Goal: Task Accomplishment & Management: Use online tool/utility

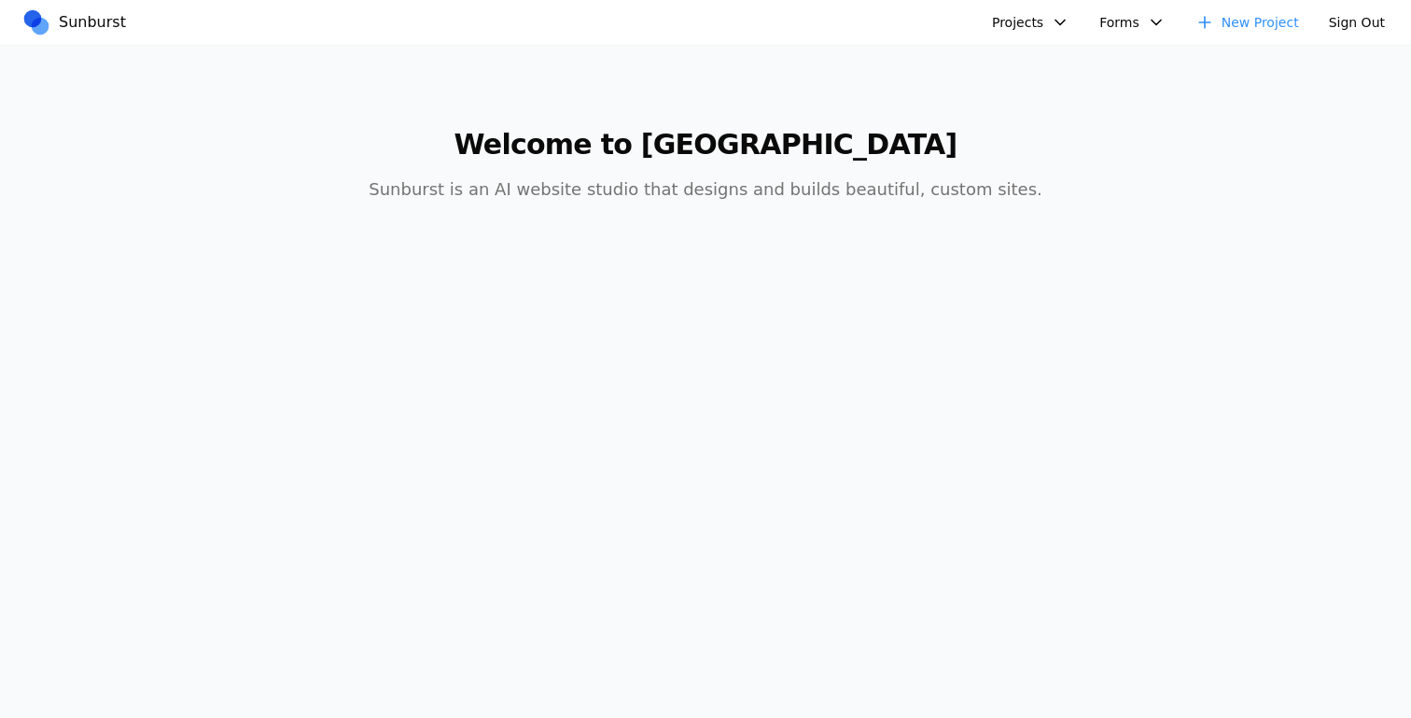
click at [1035, 28] on button "Projects" at bounding box center [1031, 22] width 100 height 30
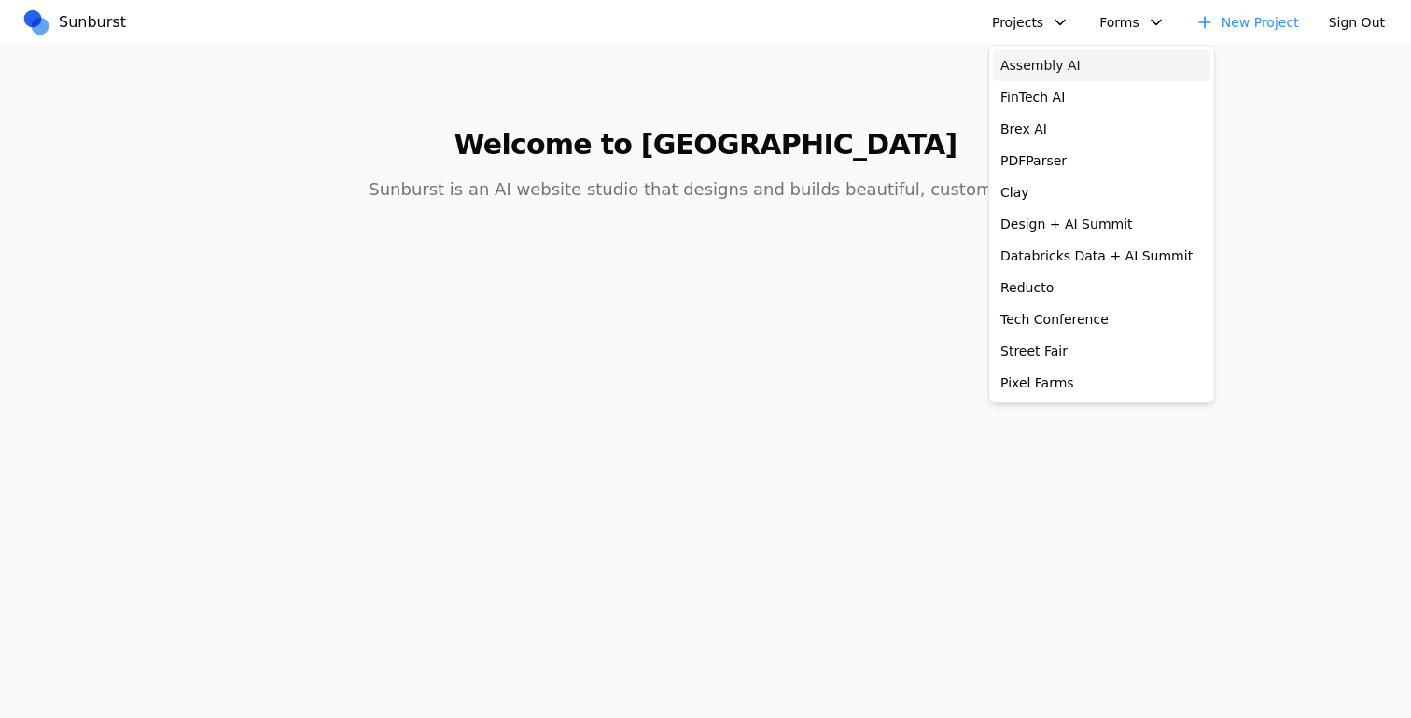
click at [1035, 66] on link "Assembly AI" at bounding box center [1101, 65] width 217 height 32
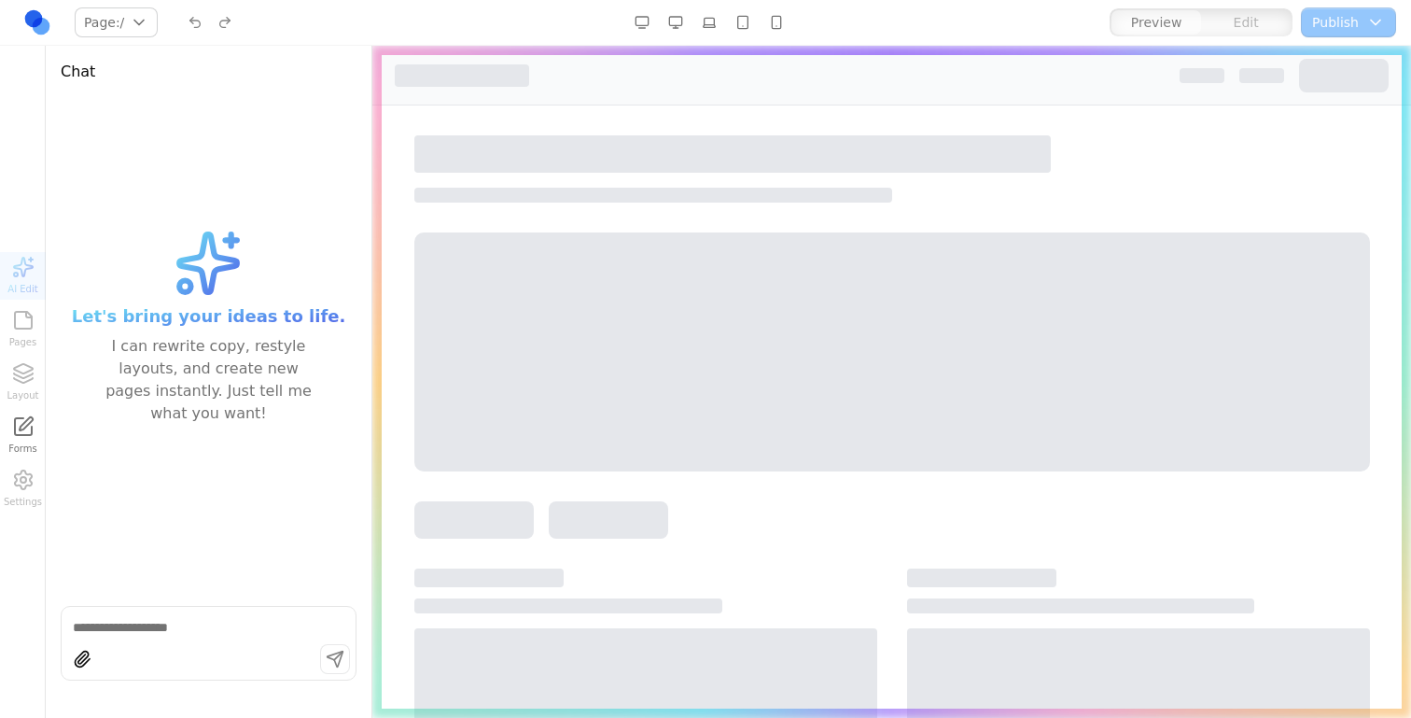
drag, startPoint x: 1035, startPoint y: 66, endPoint x: 1035, endPoint y: 534, distance: 467.6
click at [1035, 534] on div at bounding box center [891, 533] width 1039 height 974
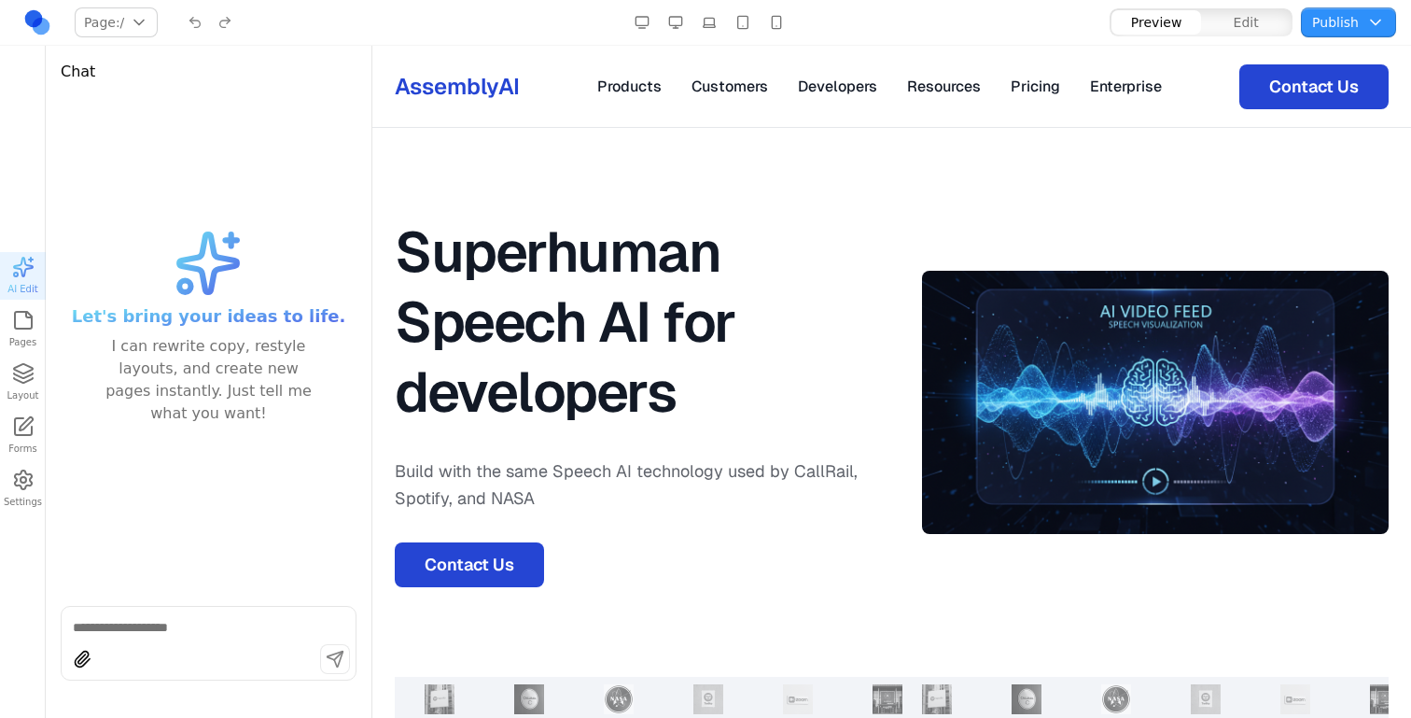
click at [644, 31] on button "button" at bounding box center [642, 22] width 30 height 30
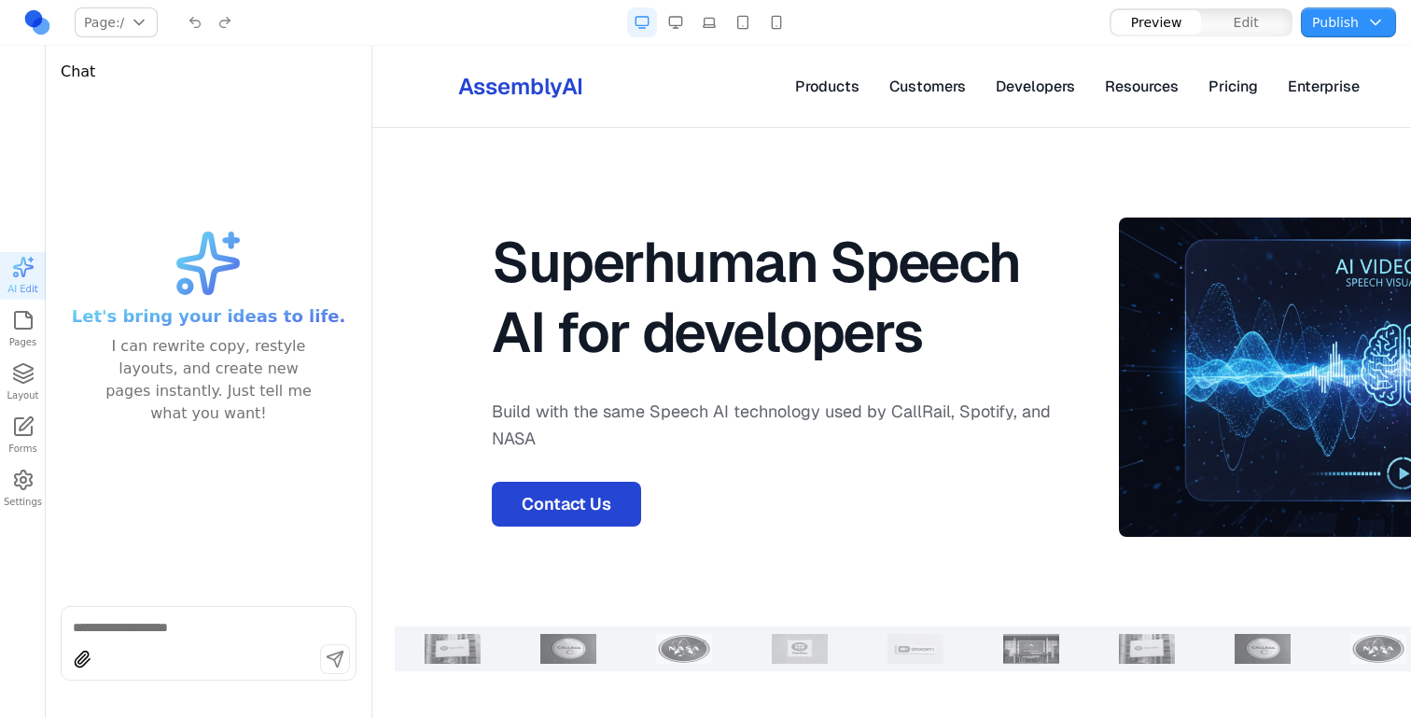
click at [673, 20] on button "button" at bounding box center [676, 22] width 30 height 30
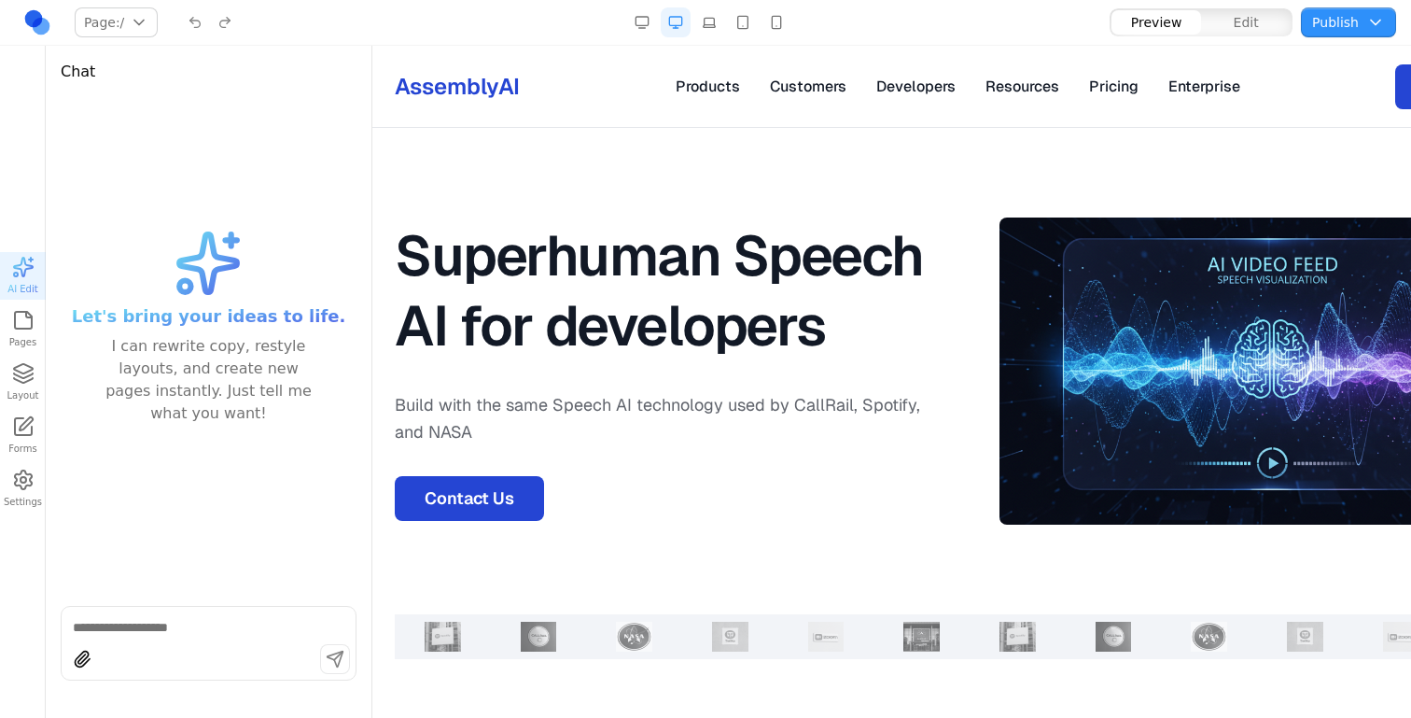
click at [701, 31] on button "button" at bounding box center [709, 22] width 30 height 30
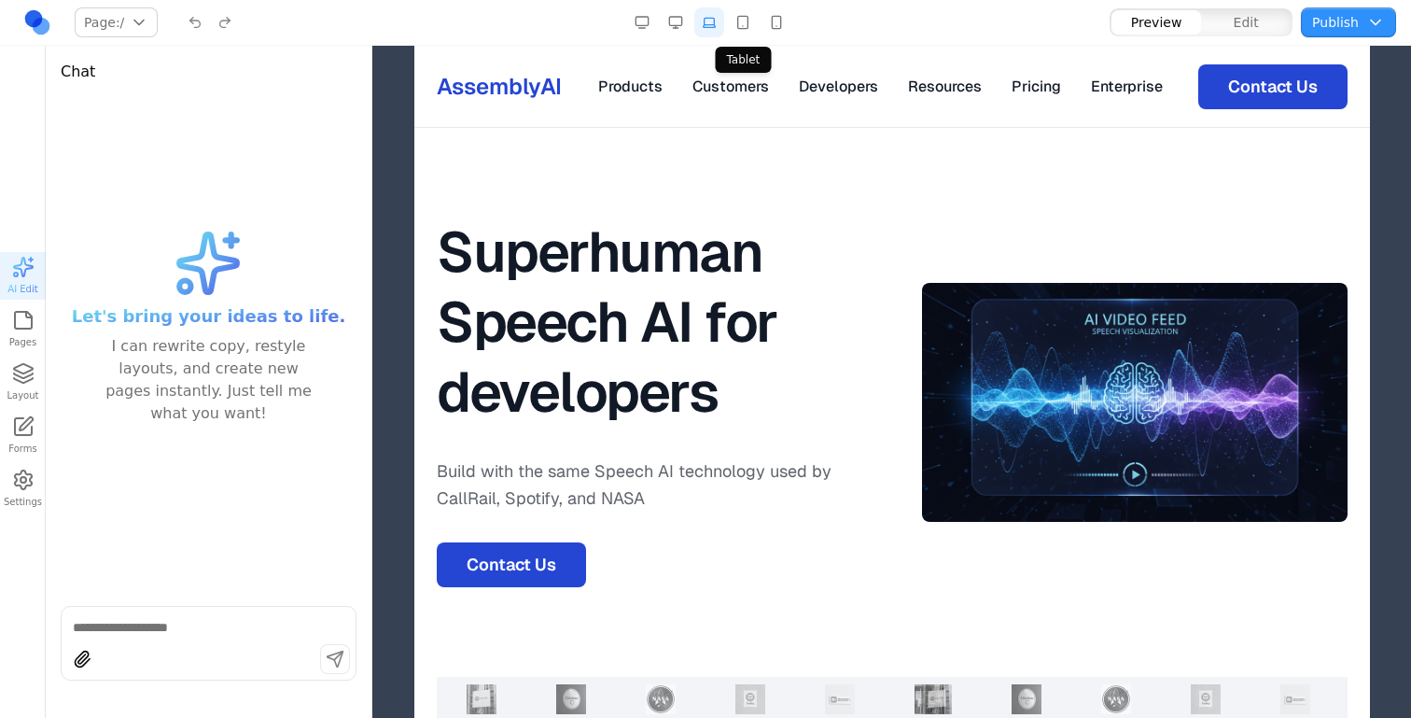
click at [749, 24] on button "button" at bounding box center [743, 22] width 30 height 30
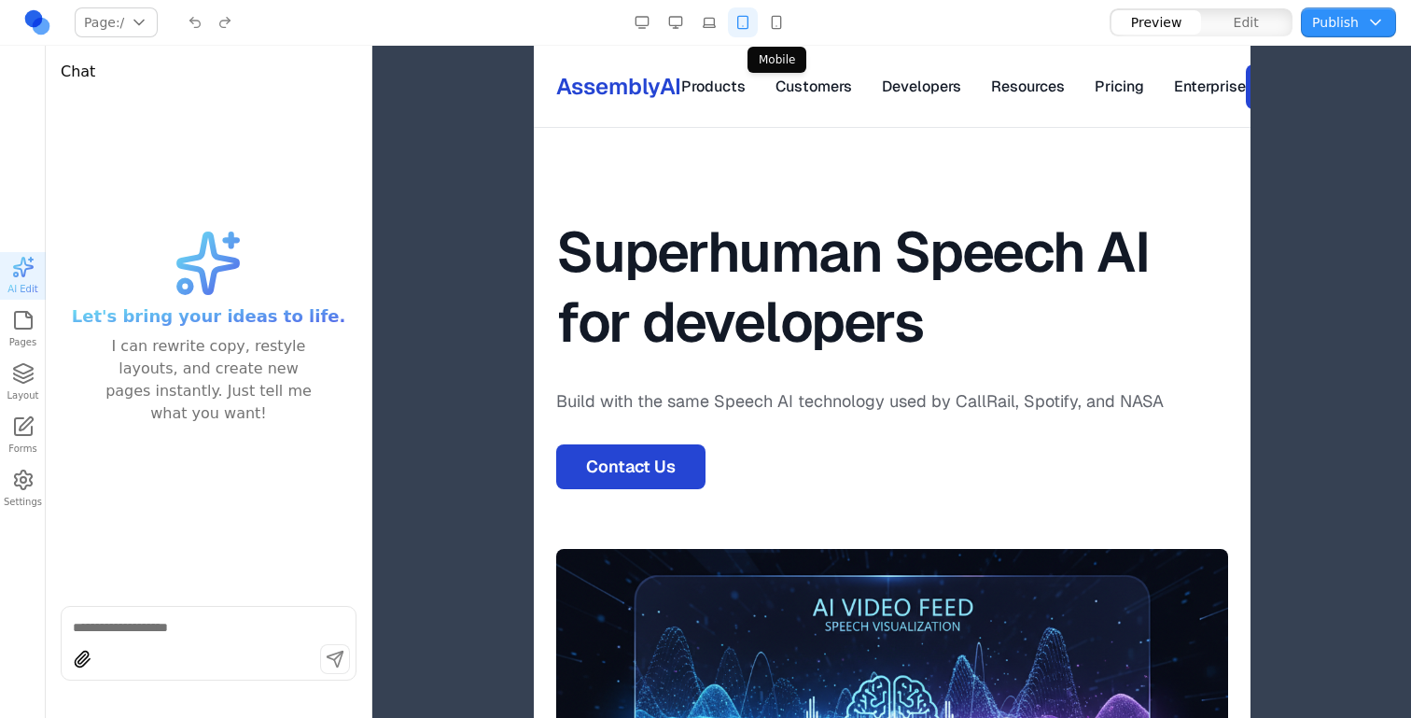
click at [771, 25] on button "button" at bounding box center [777, 22] width 30 height 30
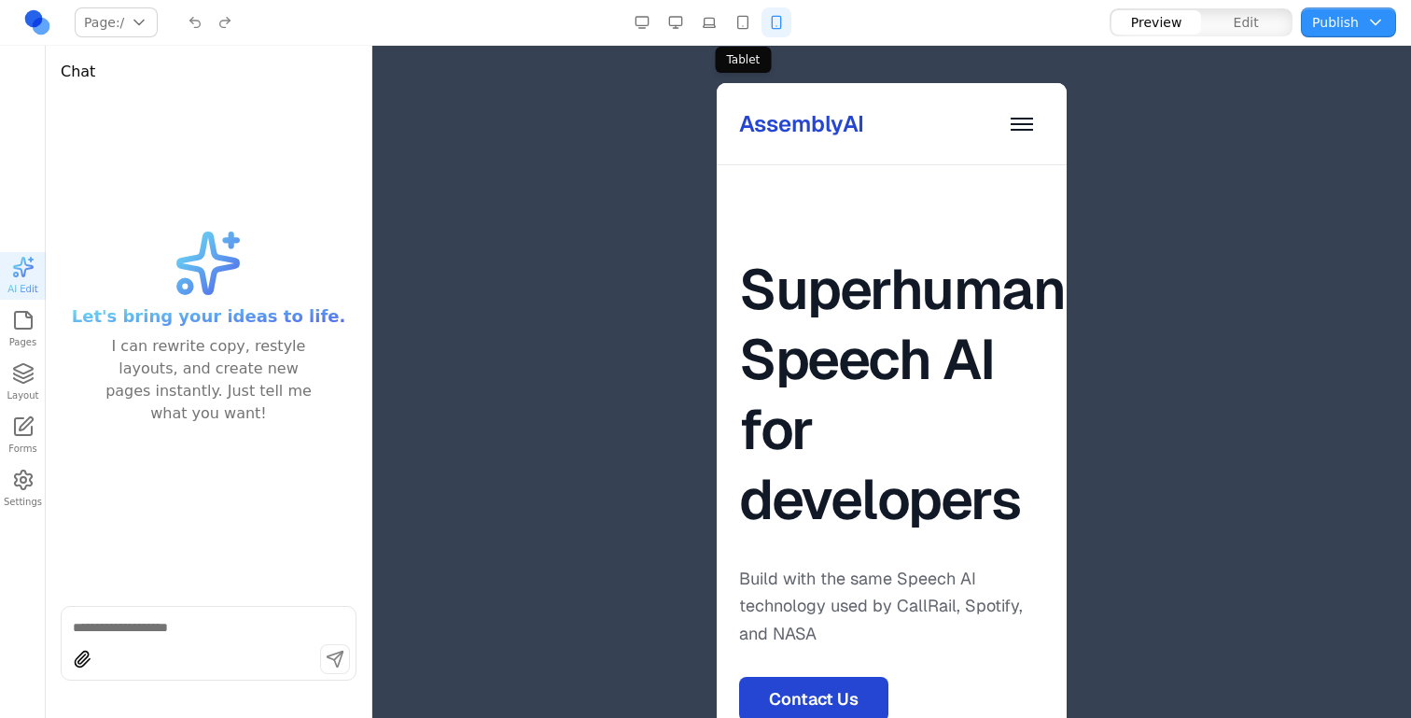
click at [733, 22] on button "button" at bounding box center [743, 22] width 30 height 30
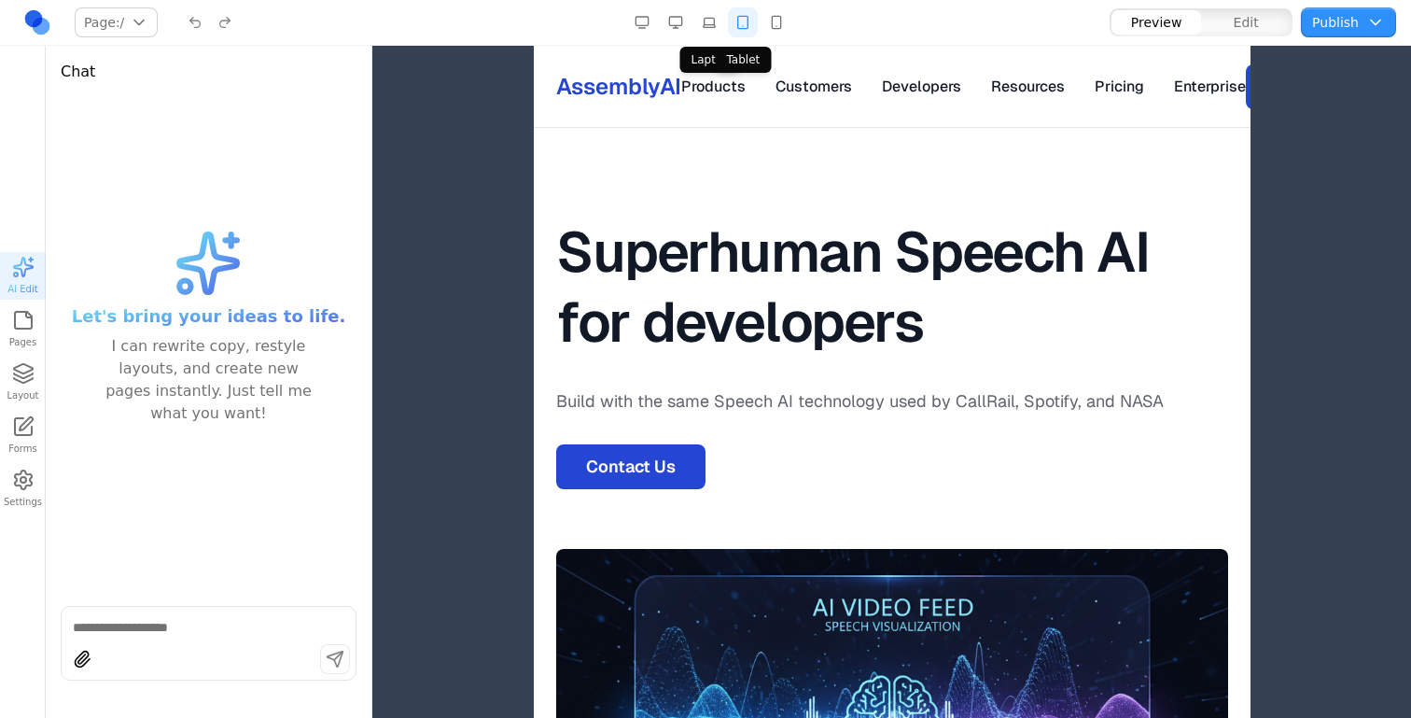
click at [702, 21] on button "button" at bounding box center [709, 22] width 30 height 30
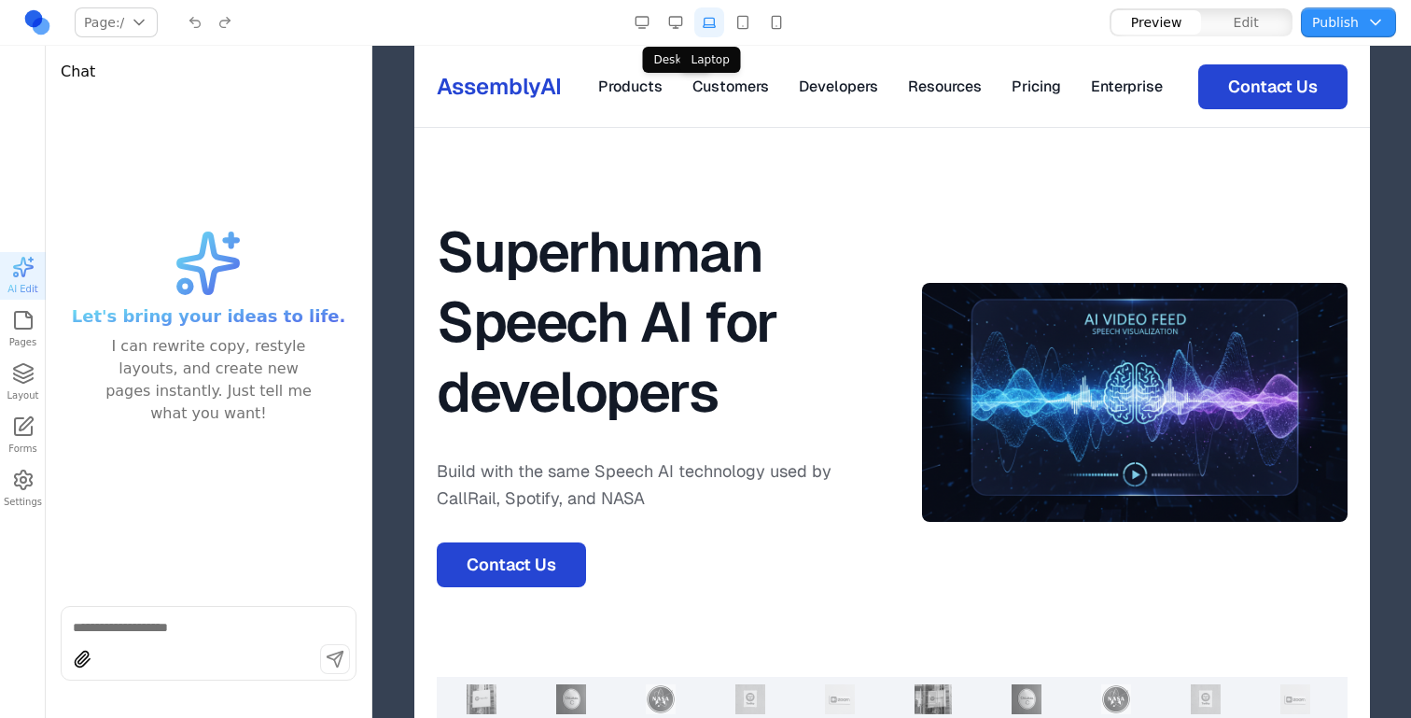
click at [678, 21] on button "button" at bounding box center [676, 22] width 30 height 30
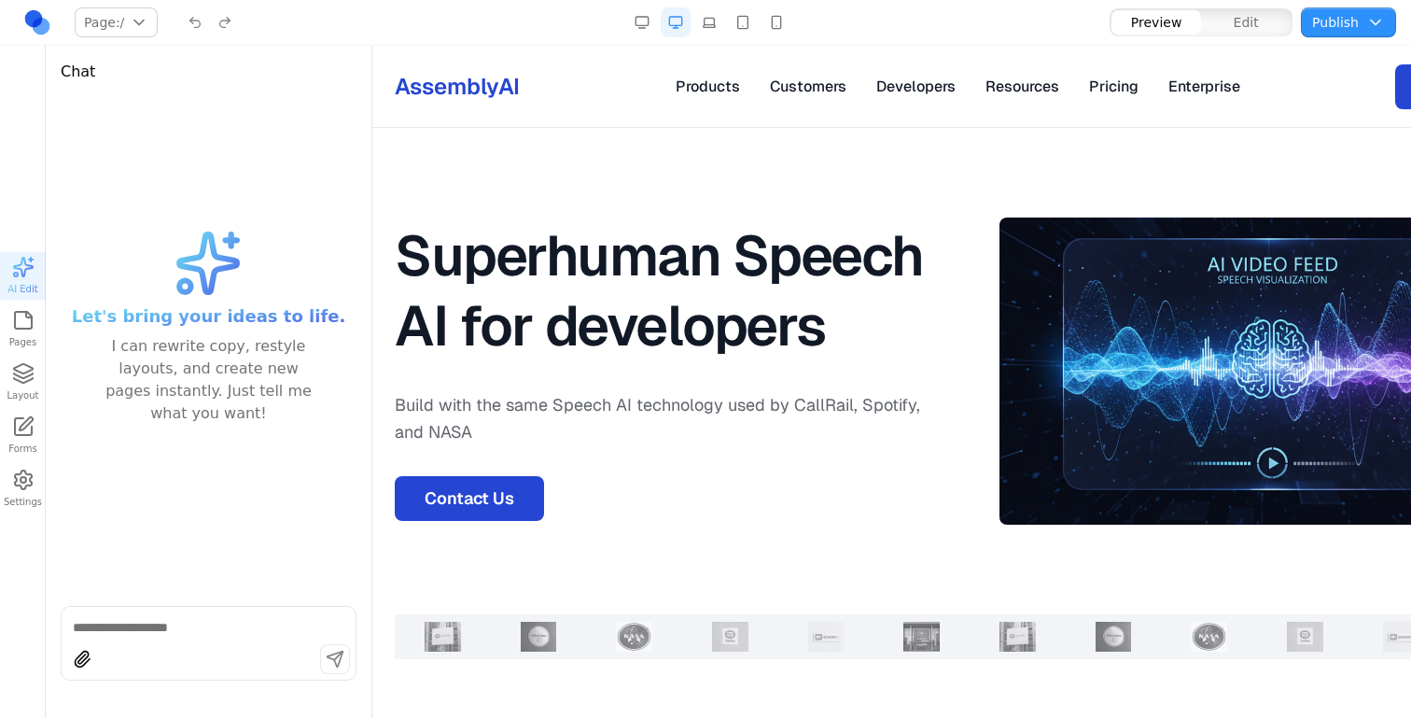
click at [7, 336] on button "Pages" at bounding box center [23, 329] width 46 height 48
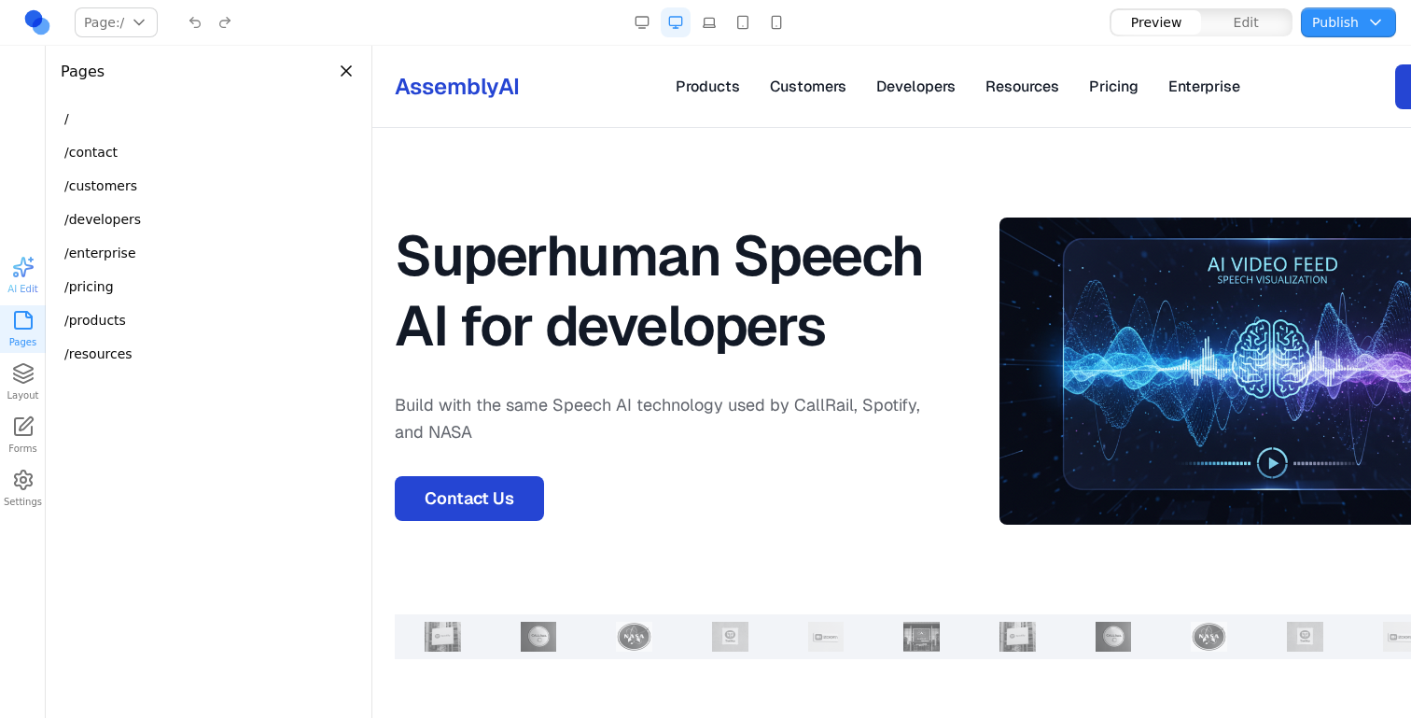
click at [343, 71] on button "Close panel" at bounding box center [346, 71] width 21 height 21
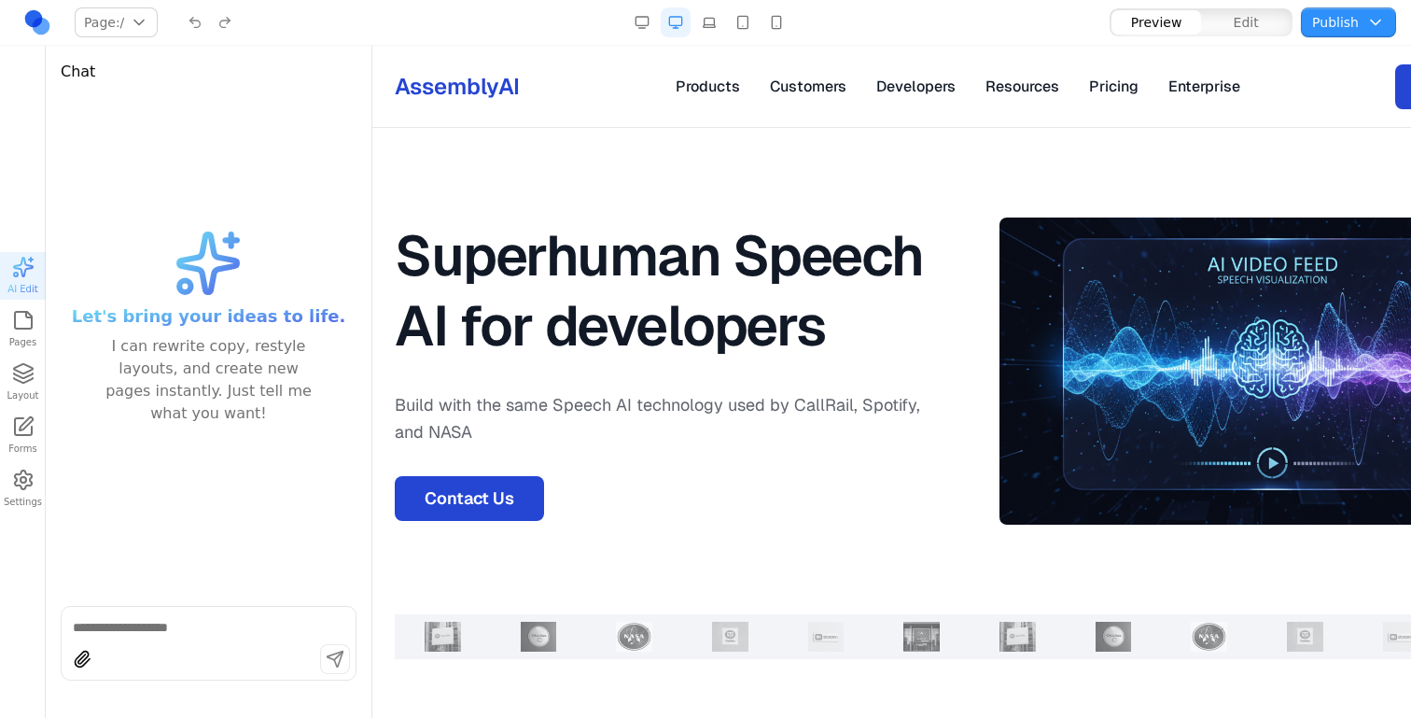
click at [24, 374] on icon "button" at bounding box center [23, 373] width 22 height 22
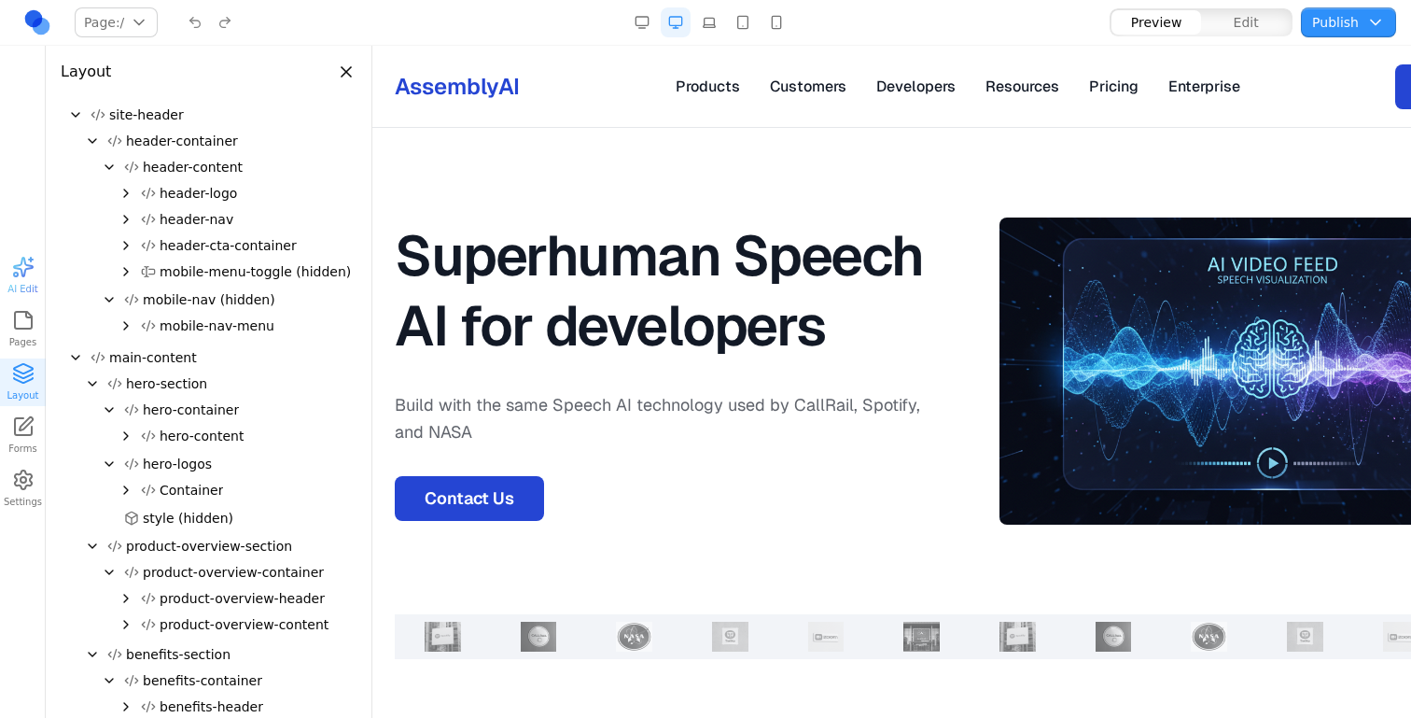
click at [9, 434] on link "Forms" at bounding box center [23, 436] width 46 height 48
click at [16, 498] on button "Settings" at bounding box center [23, 489] width 46 height 48
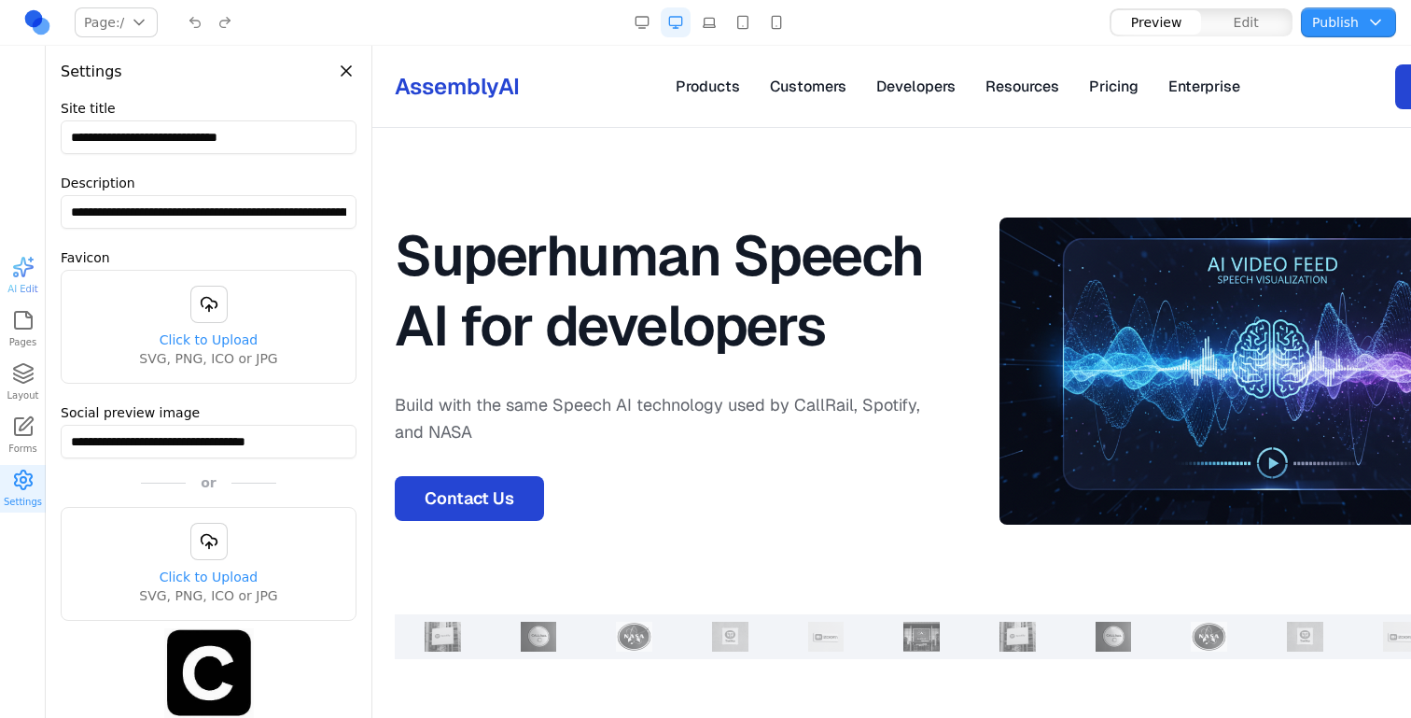
click at [16, 278] on span "AI Edit" at bounding box center [22, 276] width 30 height 40
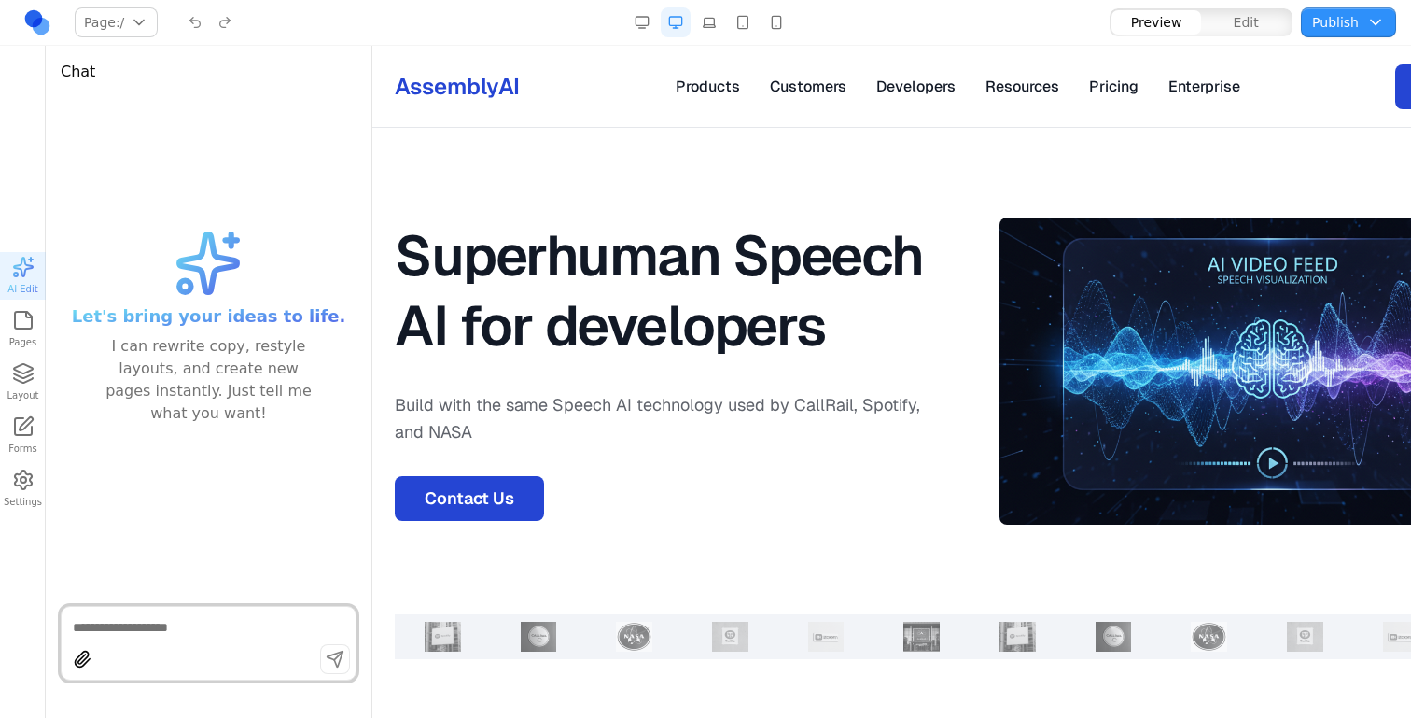
click at [1200, 31] on div "button" at bounding box center [1157, 22] width 90 height 24
click at [1227, 31] on button "Edit" at bounding box center [1246, 22] width 90 height 24
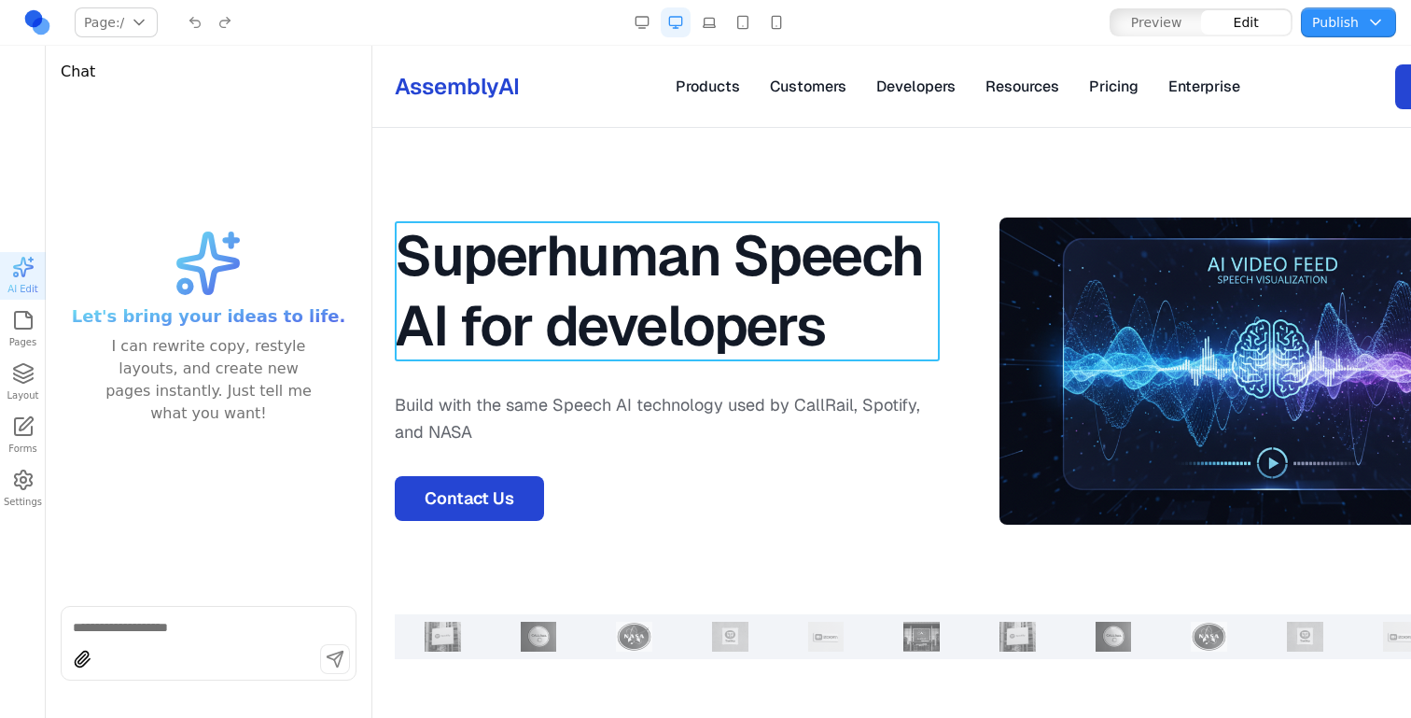
click at [689, 256] on h1 "Superhuman Speech AI for developers" at bounding box center [667, 291] width 545 height 140
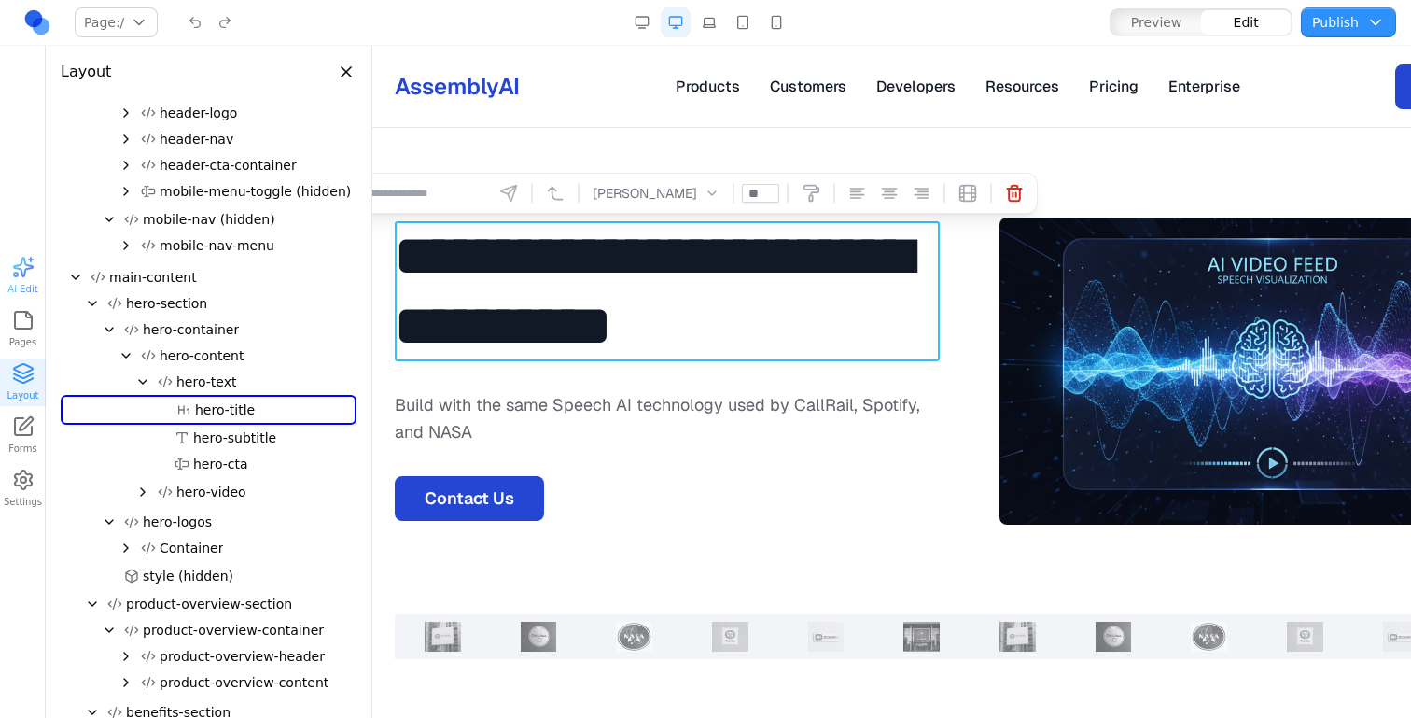
scroll to position [82, 0]
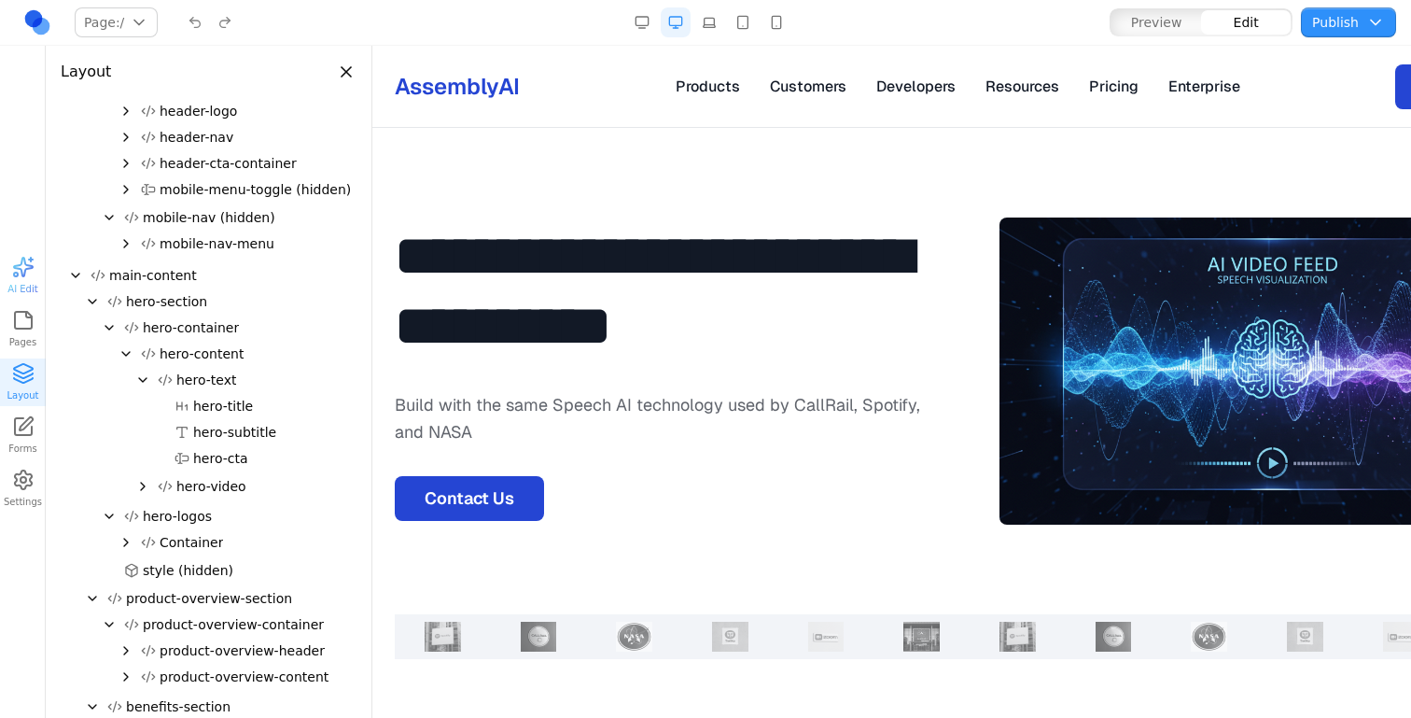
click at [839, 398] on p "Build with the same Speech AI technology used by CallRail, Spotify, and NASA" at bounding box center [667, 418] width 545 height 55
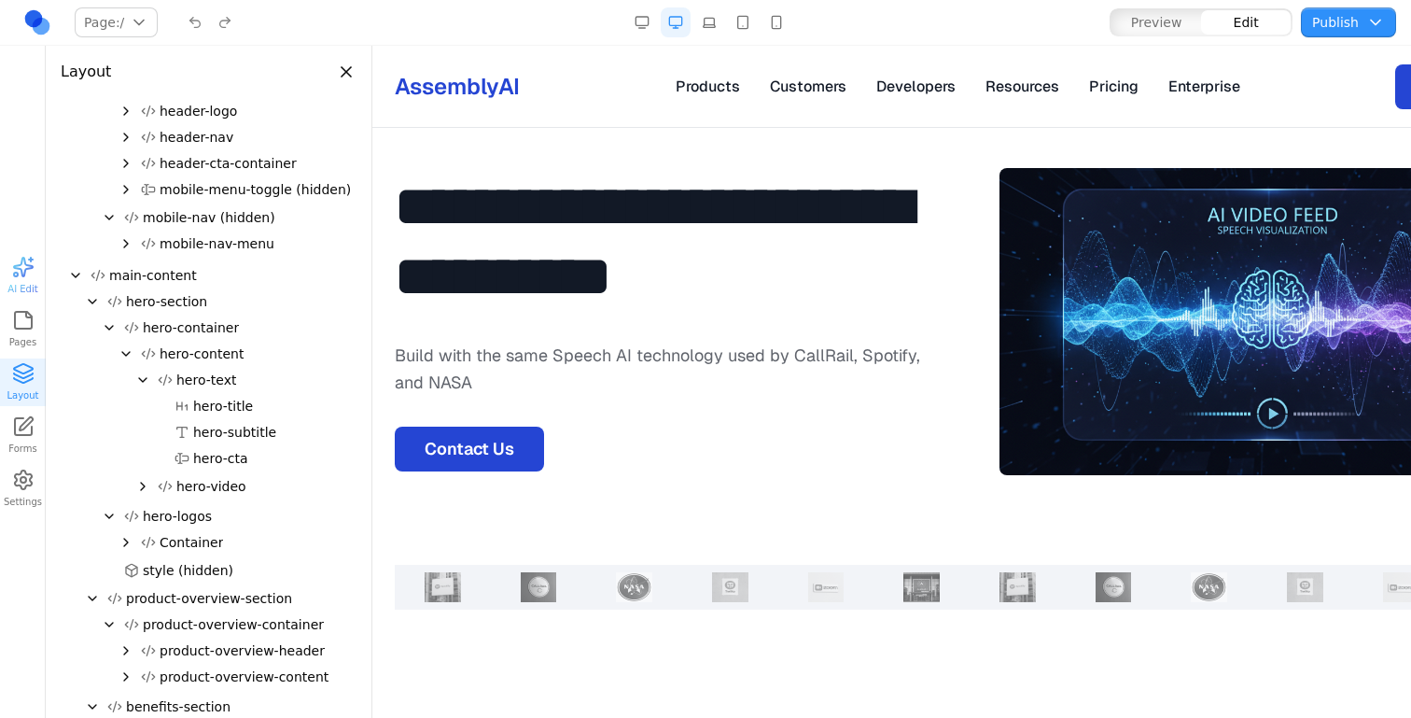
scroll to position [0, 0]
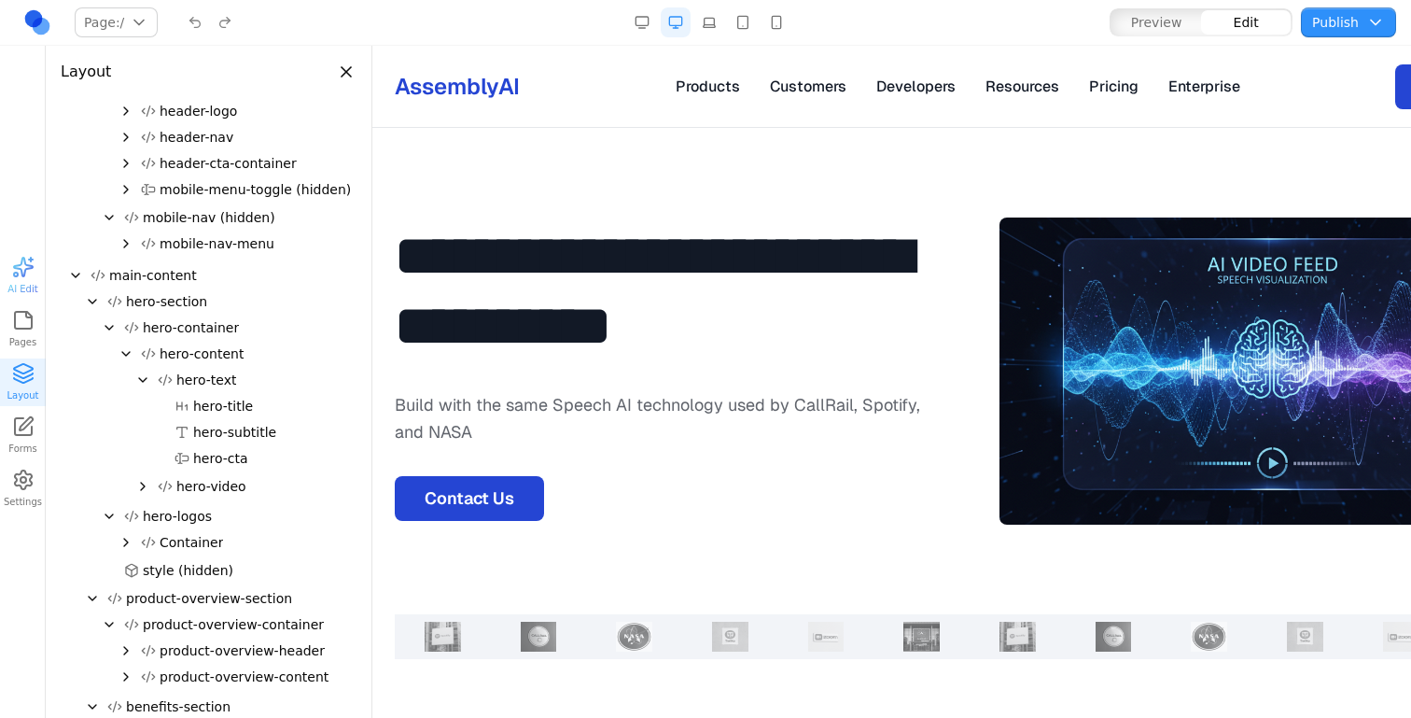
click at [1143, 309] on img at bounding box center [1272, 370] width 545 height 307
click at [33, 263] on div "button" at bounding box center [23, 267] width 22 height 22
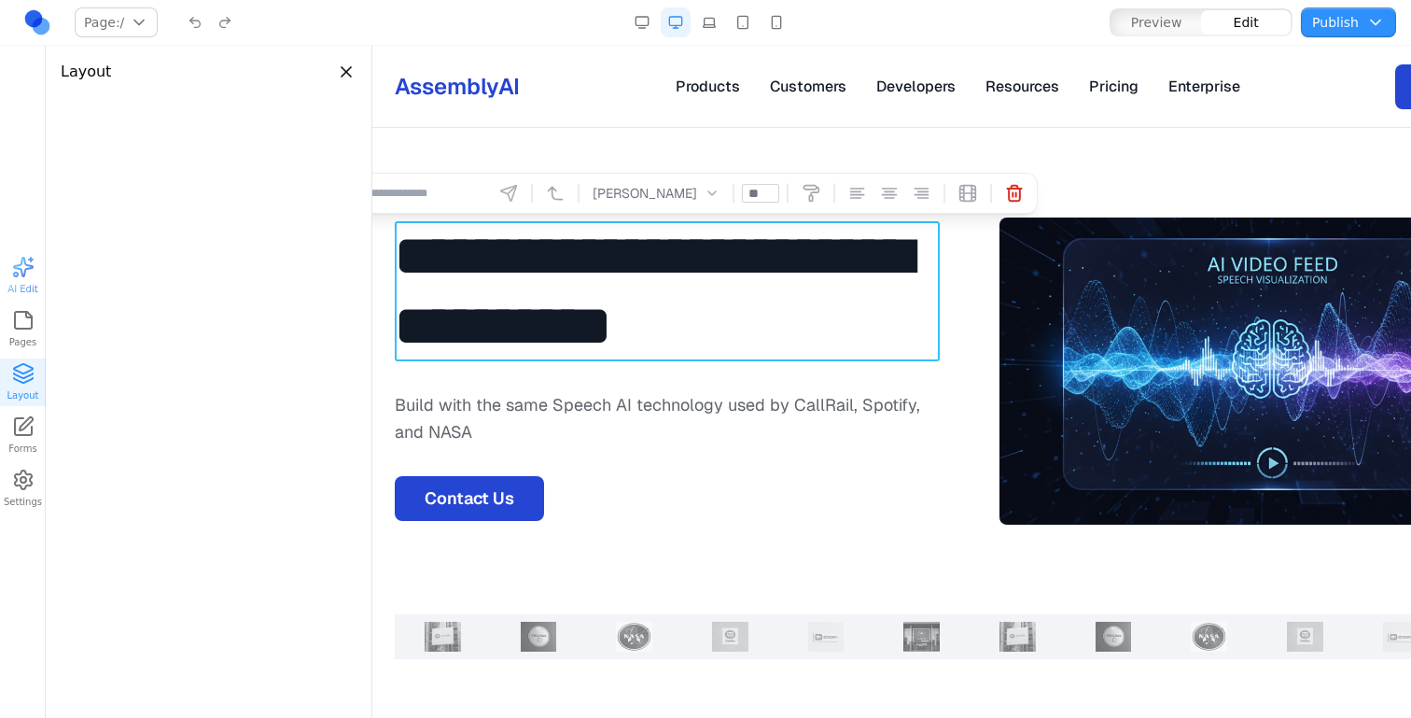
click at [528, 249] on h1 "**********" at bounding box center [667, 291] width 545 height 140
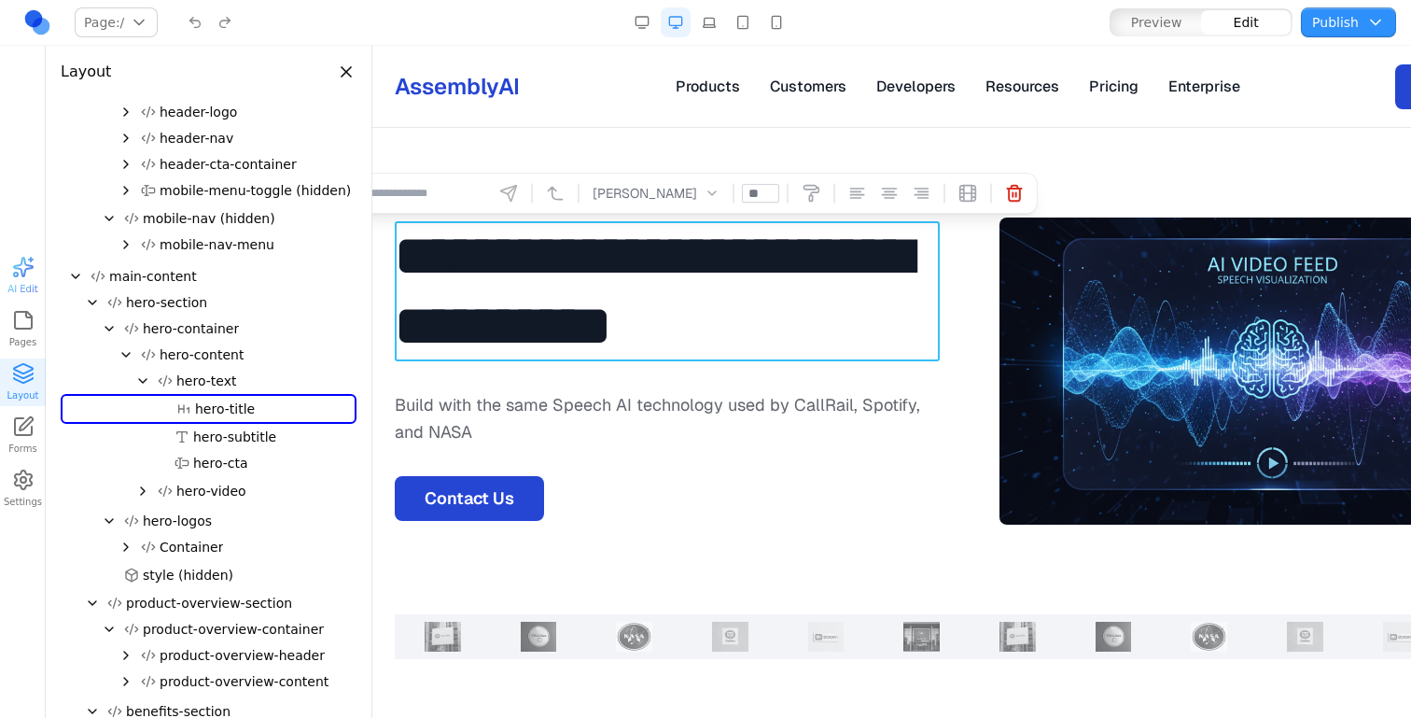
scroll to position [82, 0]
click at [524, 192] on button "button" at bounding box center [509, 193] width 30 height 30
click at [508, 405] on p "Build with the same Speech AI technology used by CallRail, Spotify, and NASA" at bounding box center [667, 418] width 545 height 55
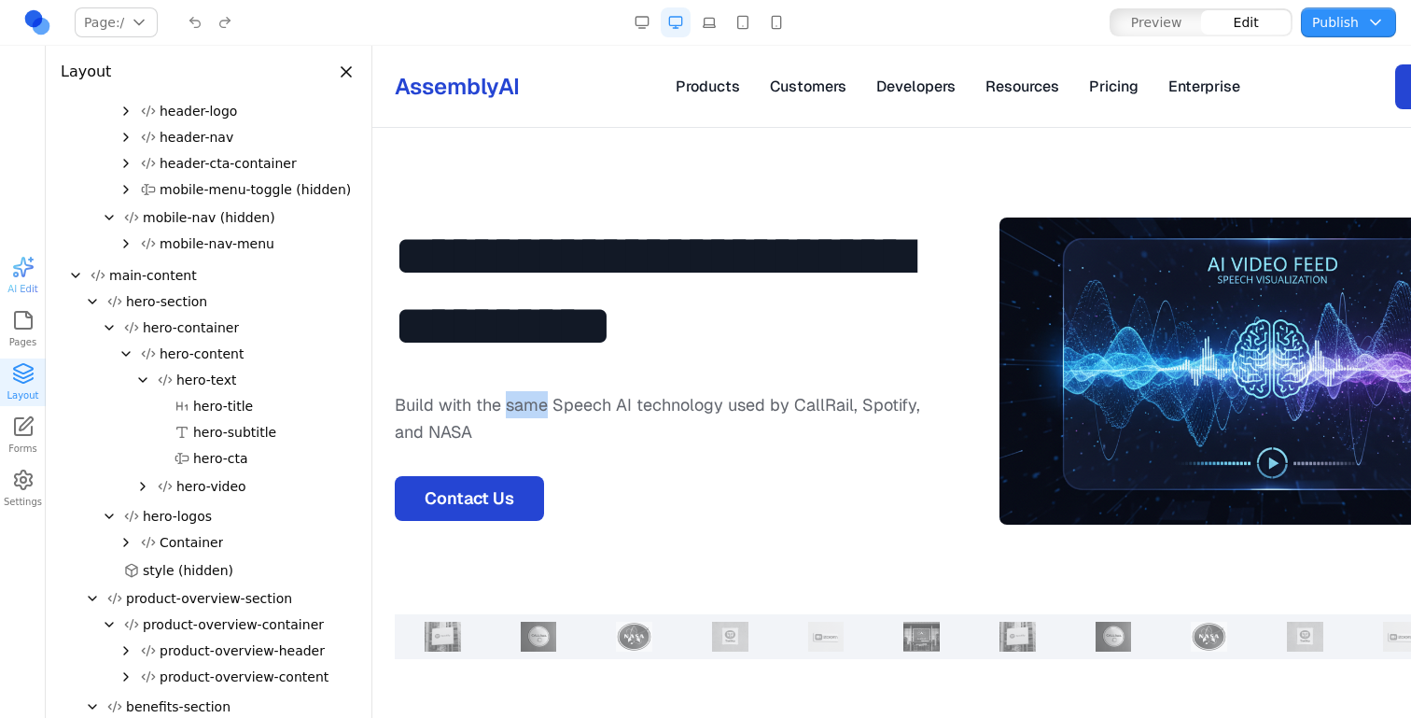
click at [508, 405] on p "Build with the same Speech AI technology used by CallRail, Spotify, and NASA" at bounding box center [667, 418] width 545 height 55
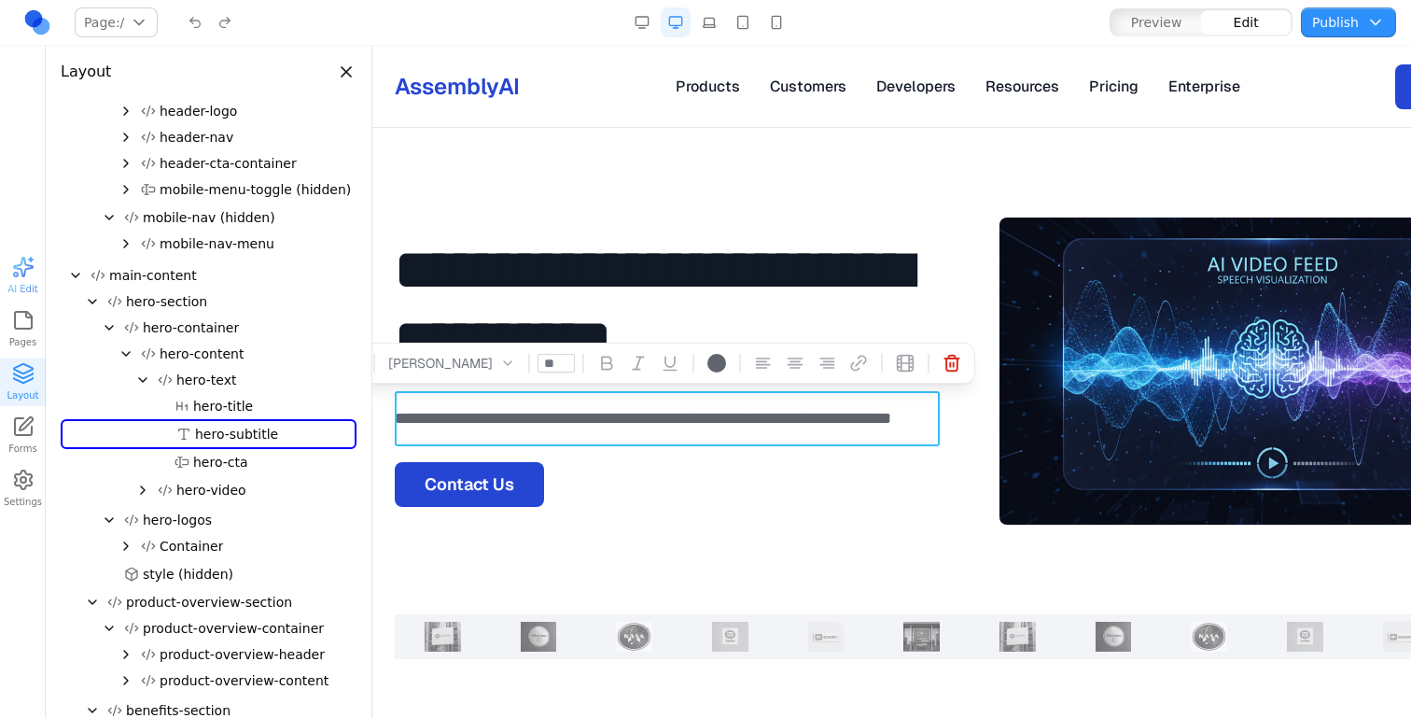
scroll to position [108, 0]
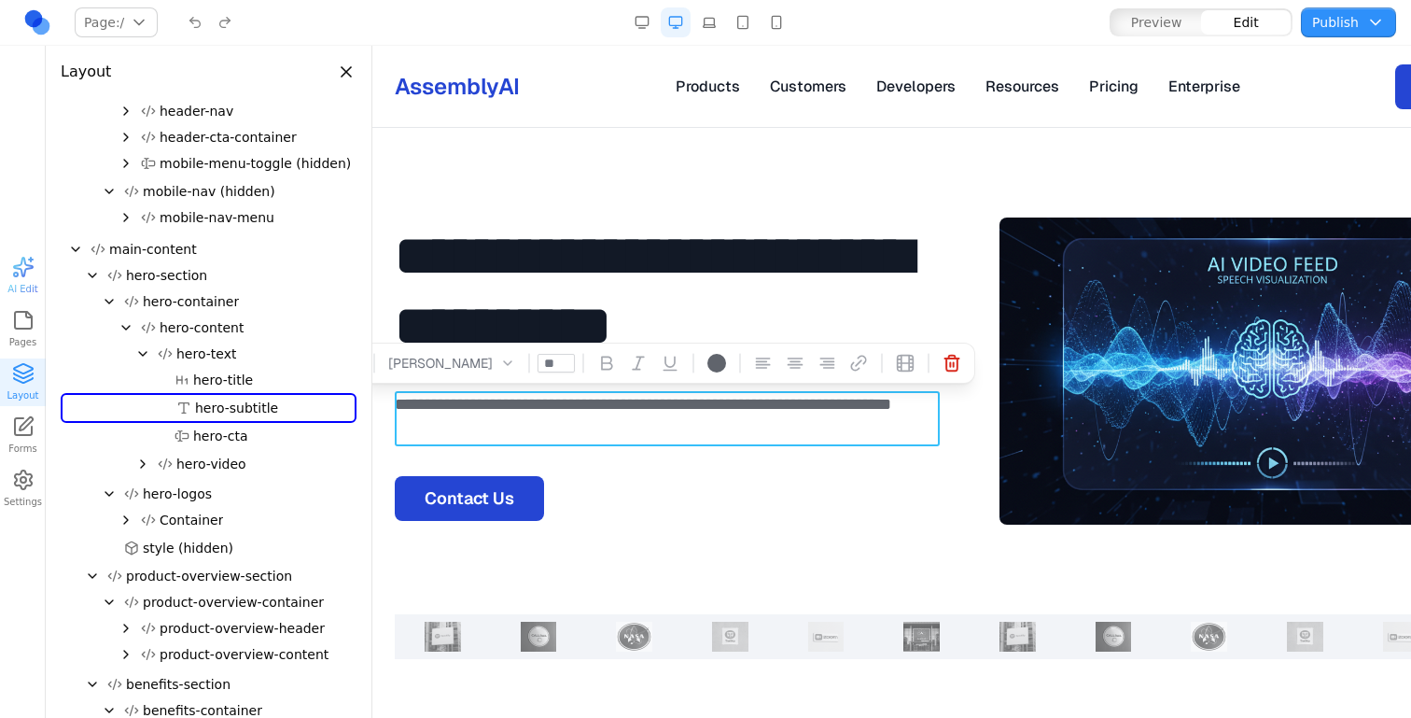
click at [550, 284] on h1 "**********" at bounding box center [667, 291] width 545 height 140
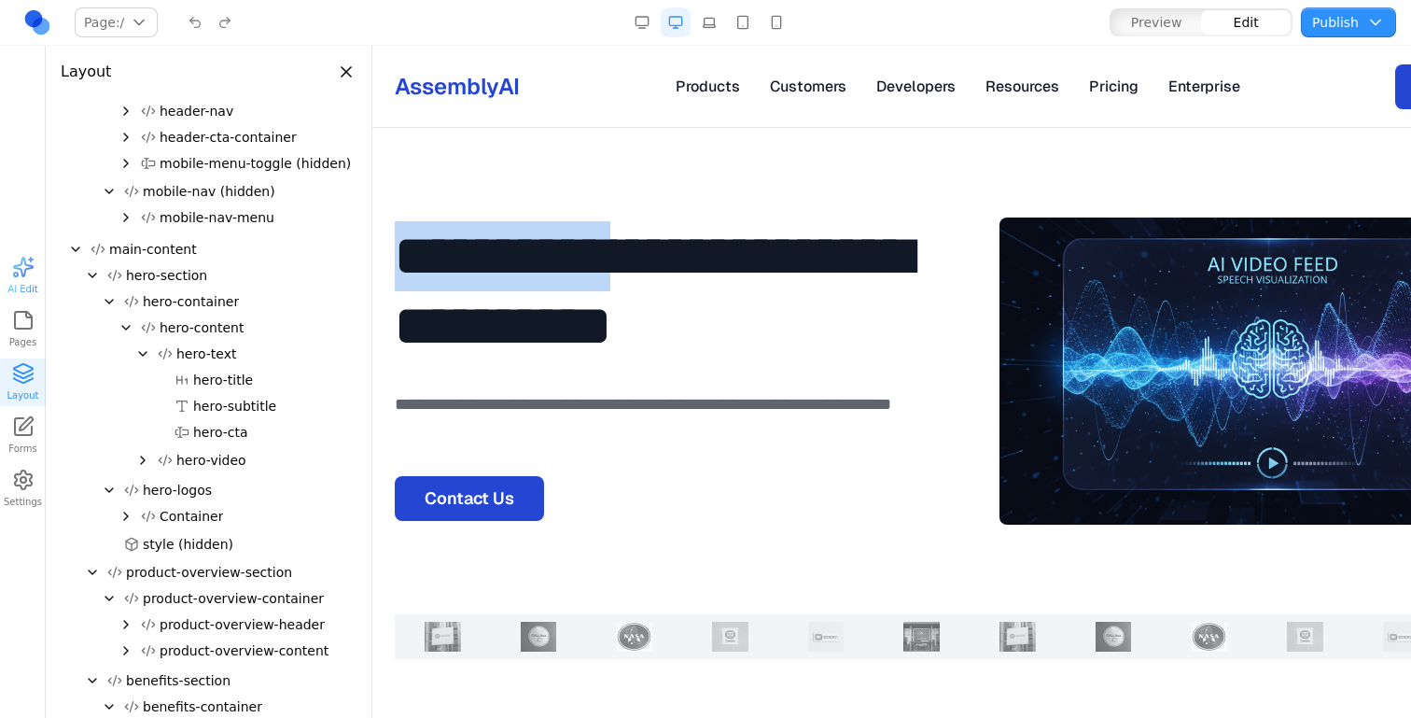
click at [550, 284] on h1 "**********" at bounding box center [667, 291] width 545 height 140
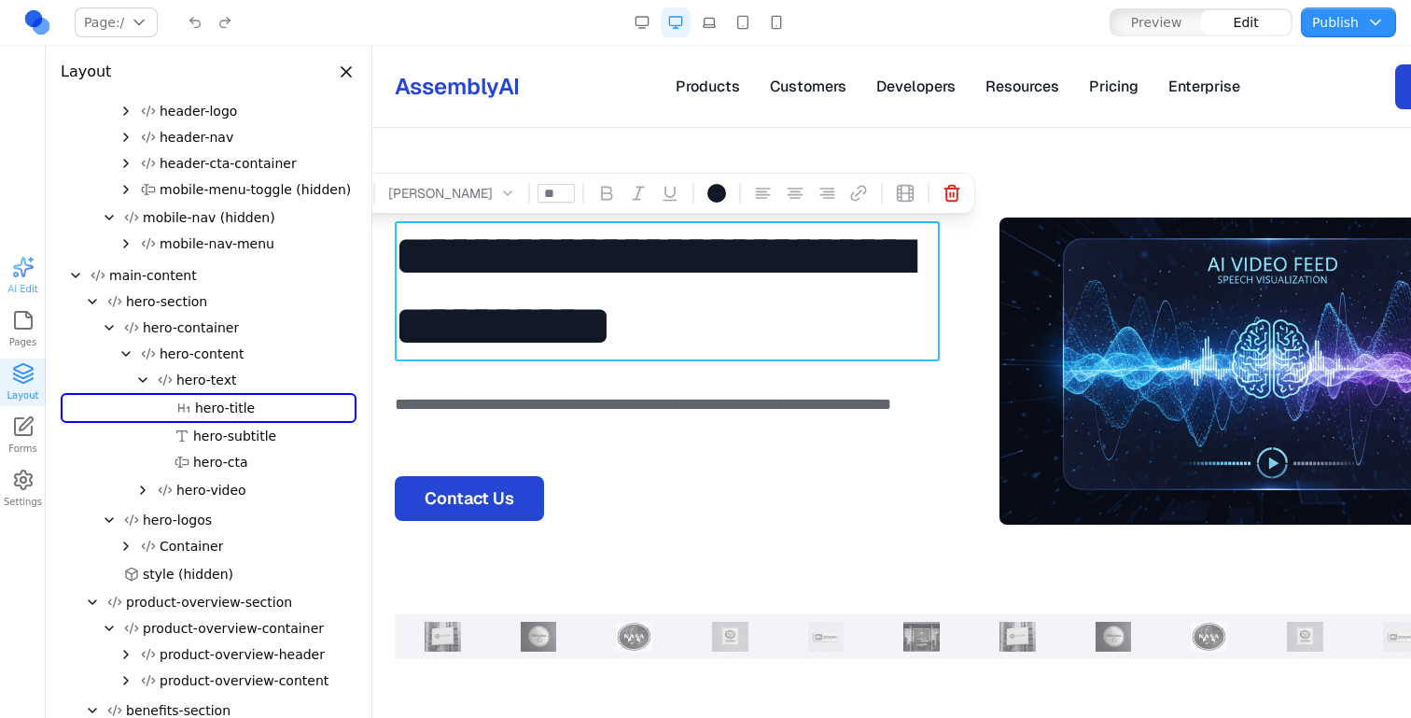
scroll to position [0, 156]
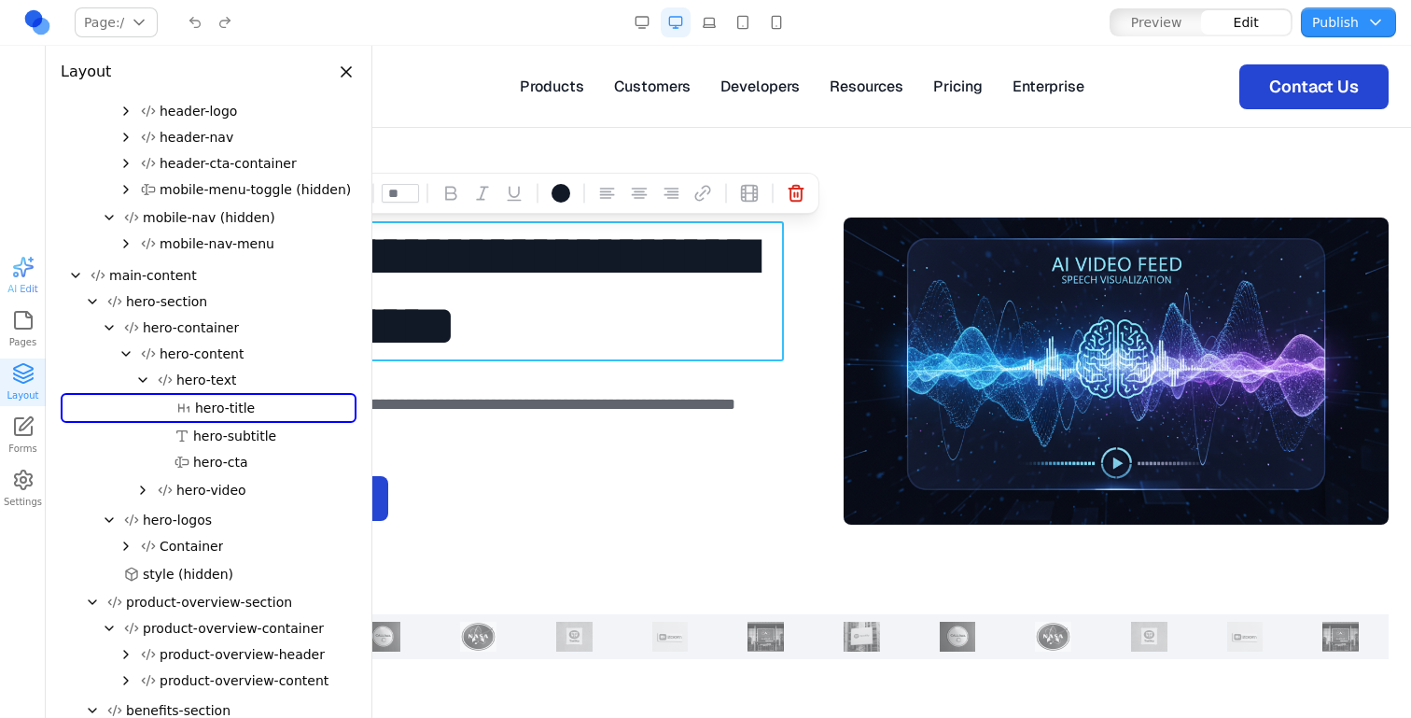
paste h1
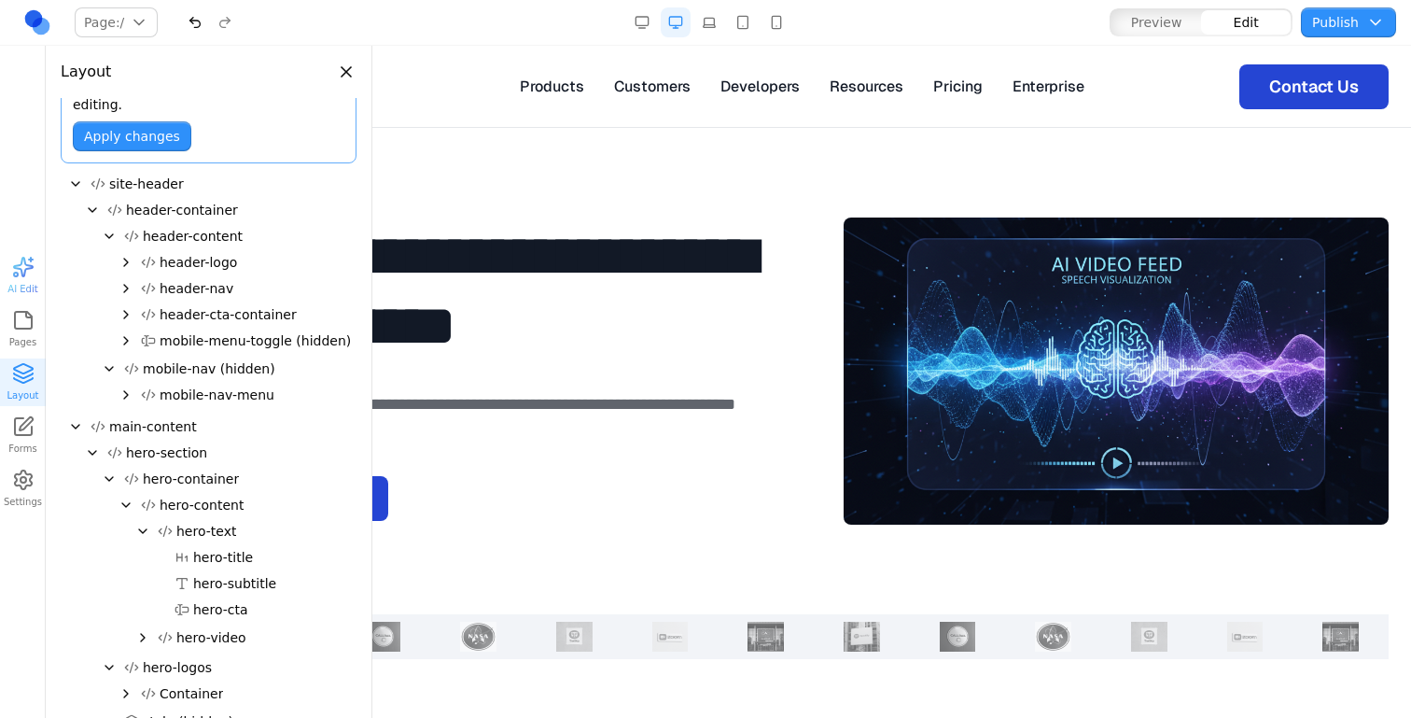
click at [643, 438] on p "**********" at bounding box center [511, 418] width 545 height 55
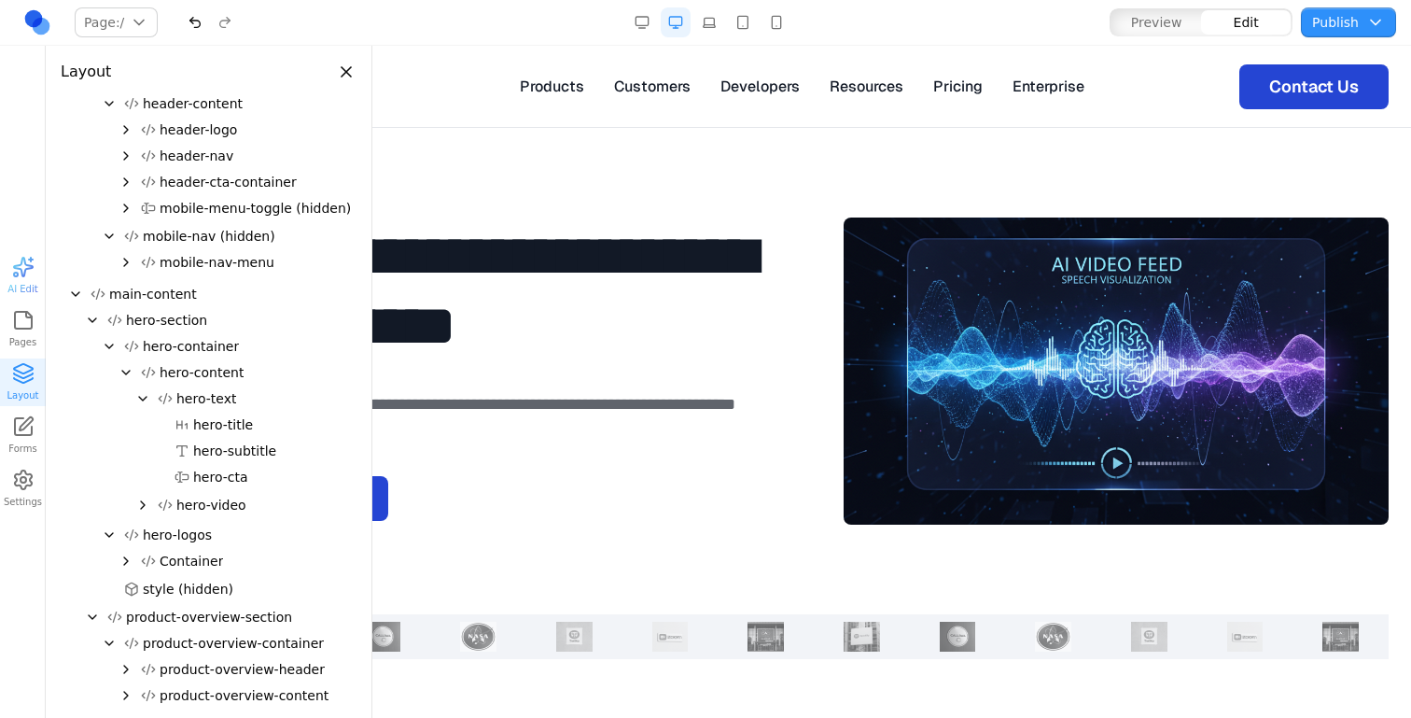
scroll to position [0, 0]
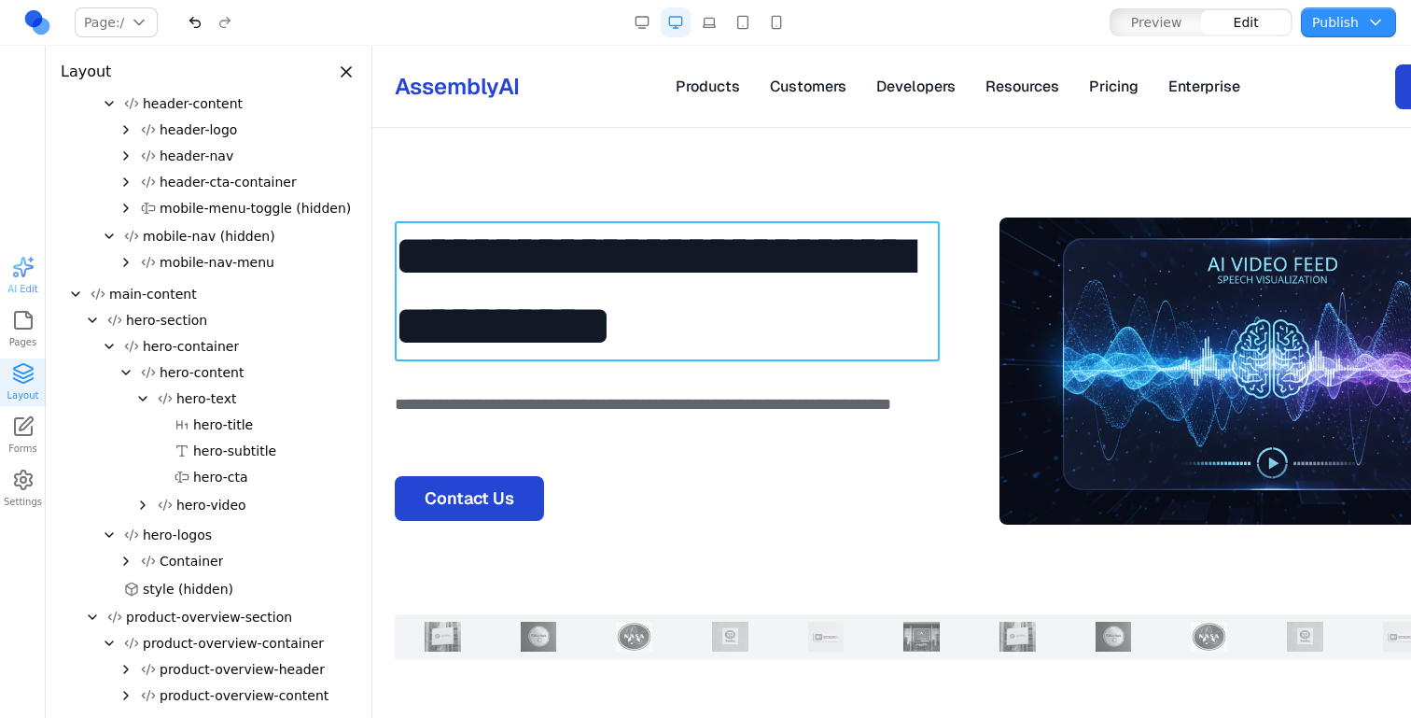
click at [621, 268] on h1 "**********" at bounding box center [667, 291] width 545 height 140
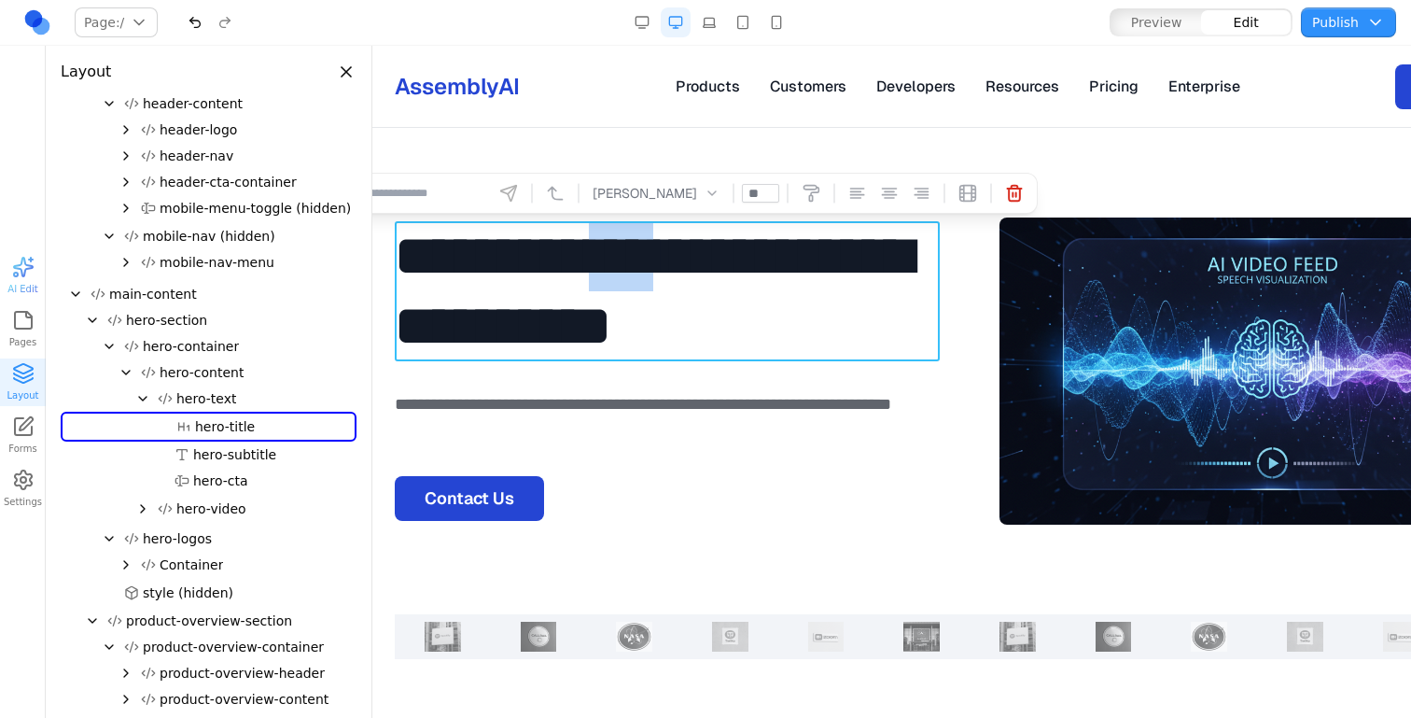
click at [621, 268] on h1 "**********" at bounding box center [667, 291] width 545 height 140
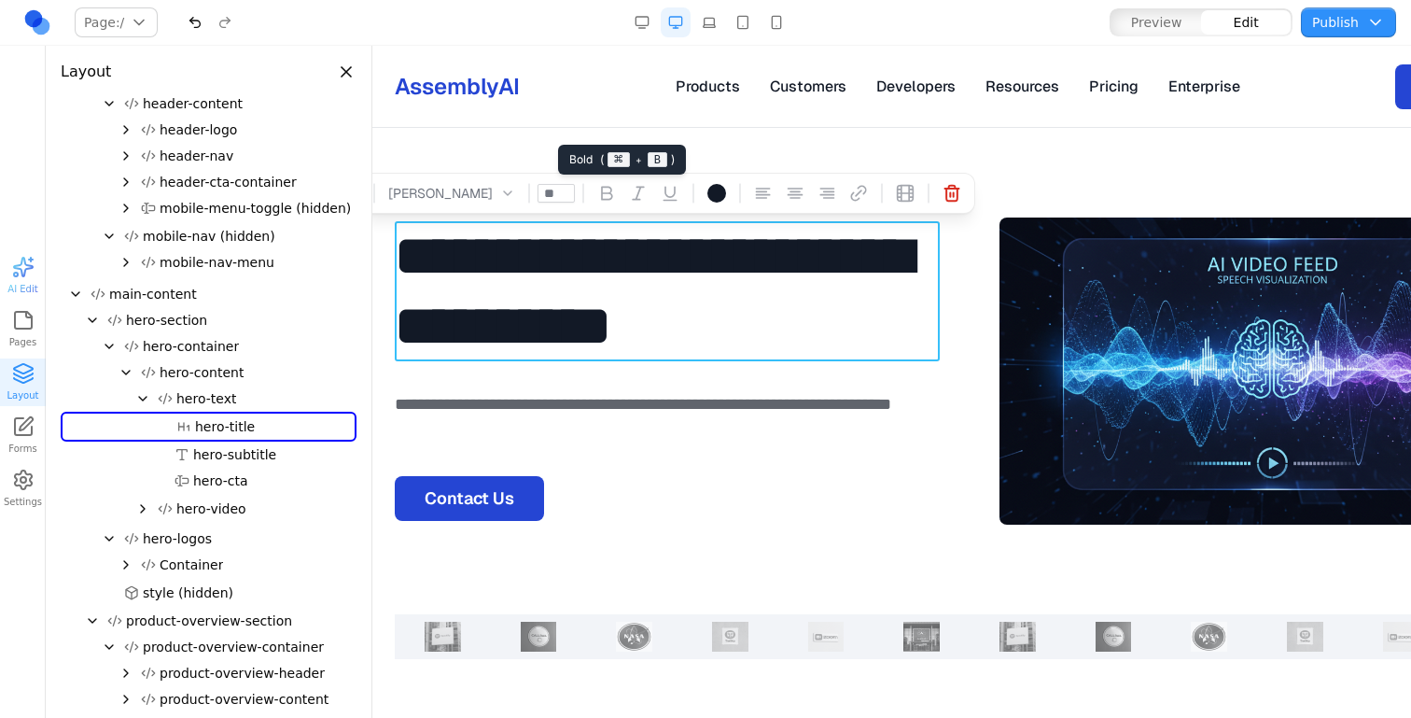
click at [597, 186] on icon at bounding box center [606, 193] width 19 height 19
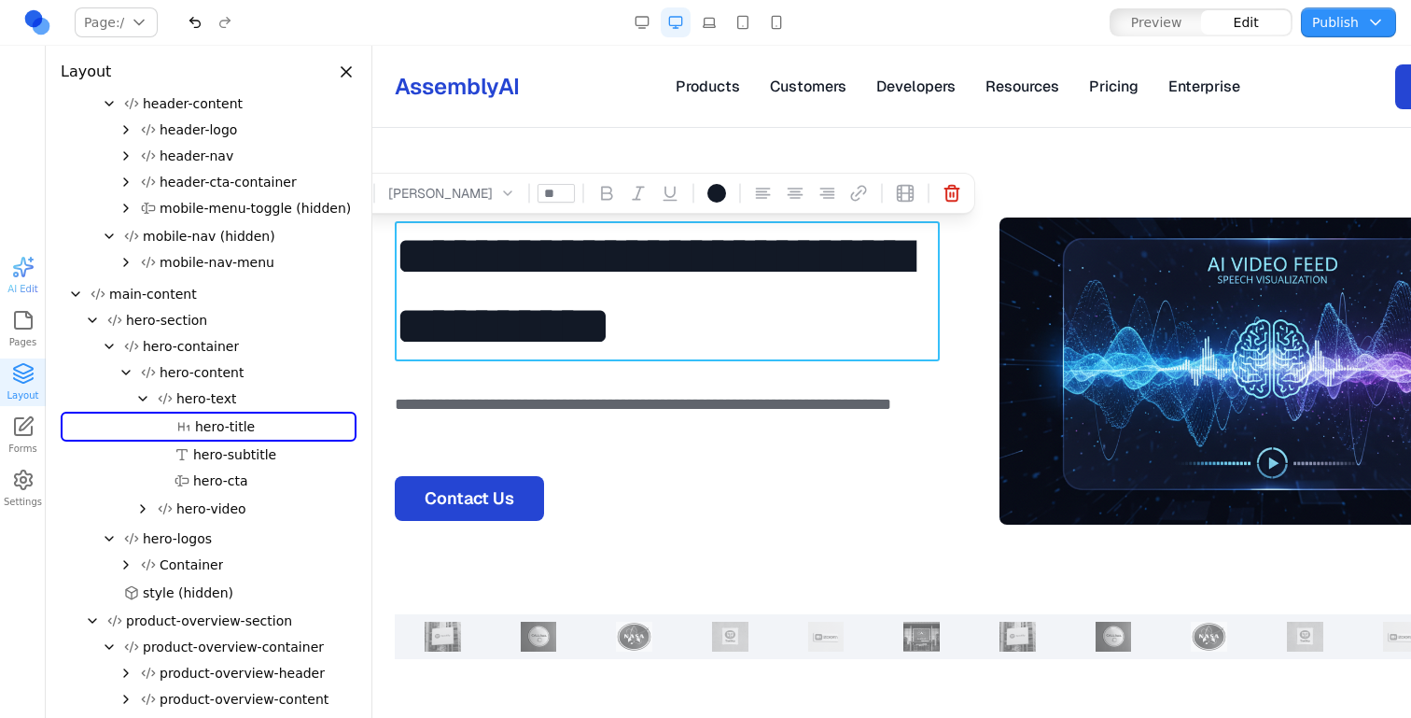
click at [587, 158] on section "**********" at bounding box center [969, 438] width 1195 height 621
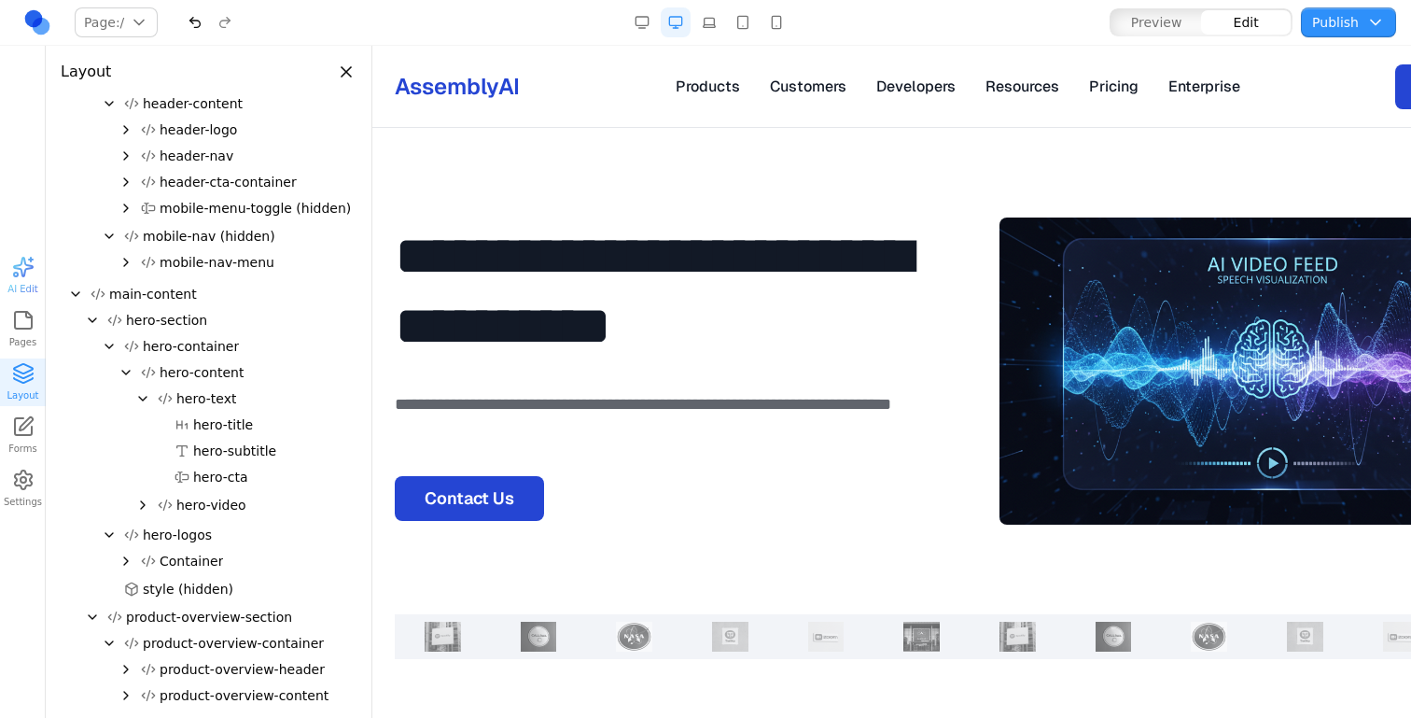
click at [195, 15] on button "button" at bounding box center [195, 22] width 30 height 30
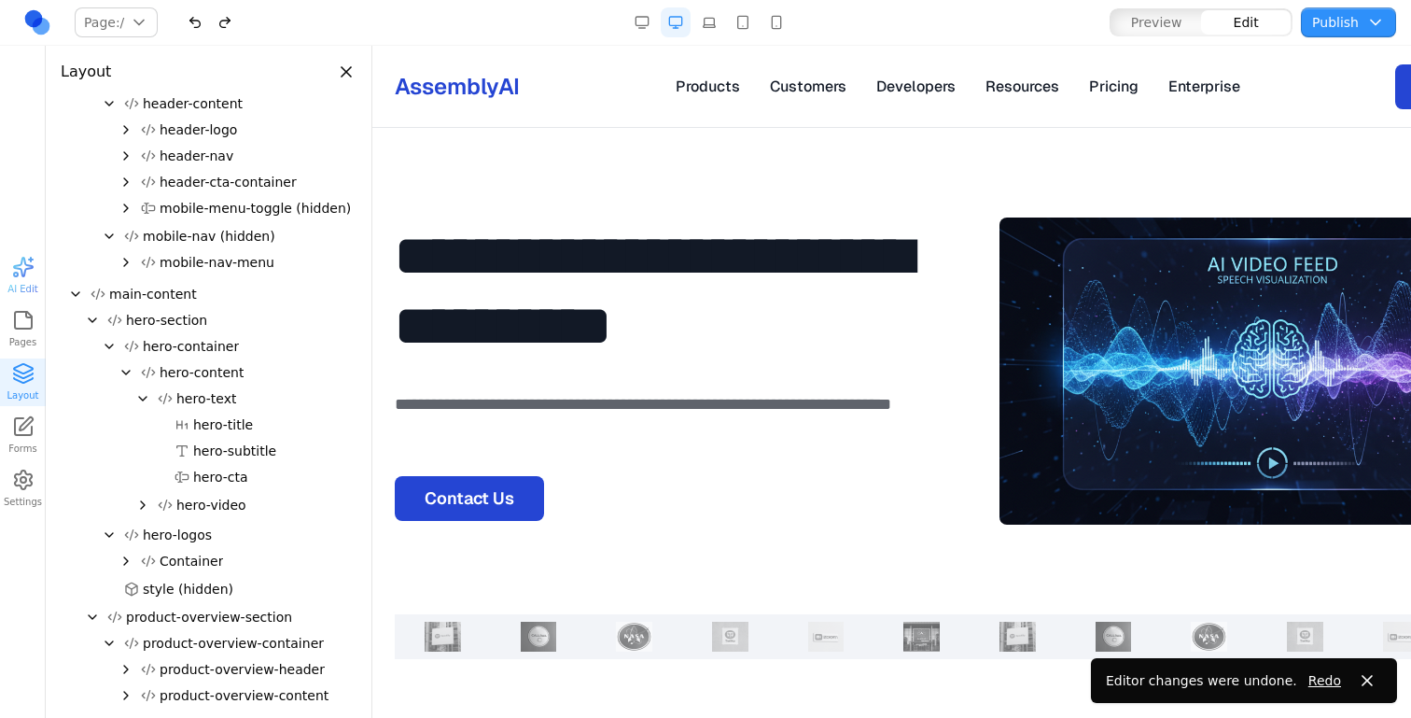
click at [195, 15] on button "button" at bounding box center [195, 22] width 30 height 30
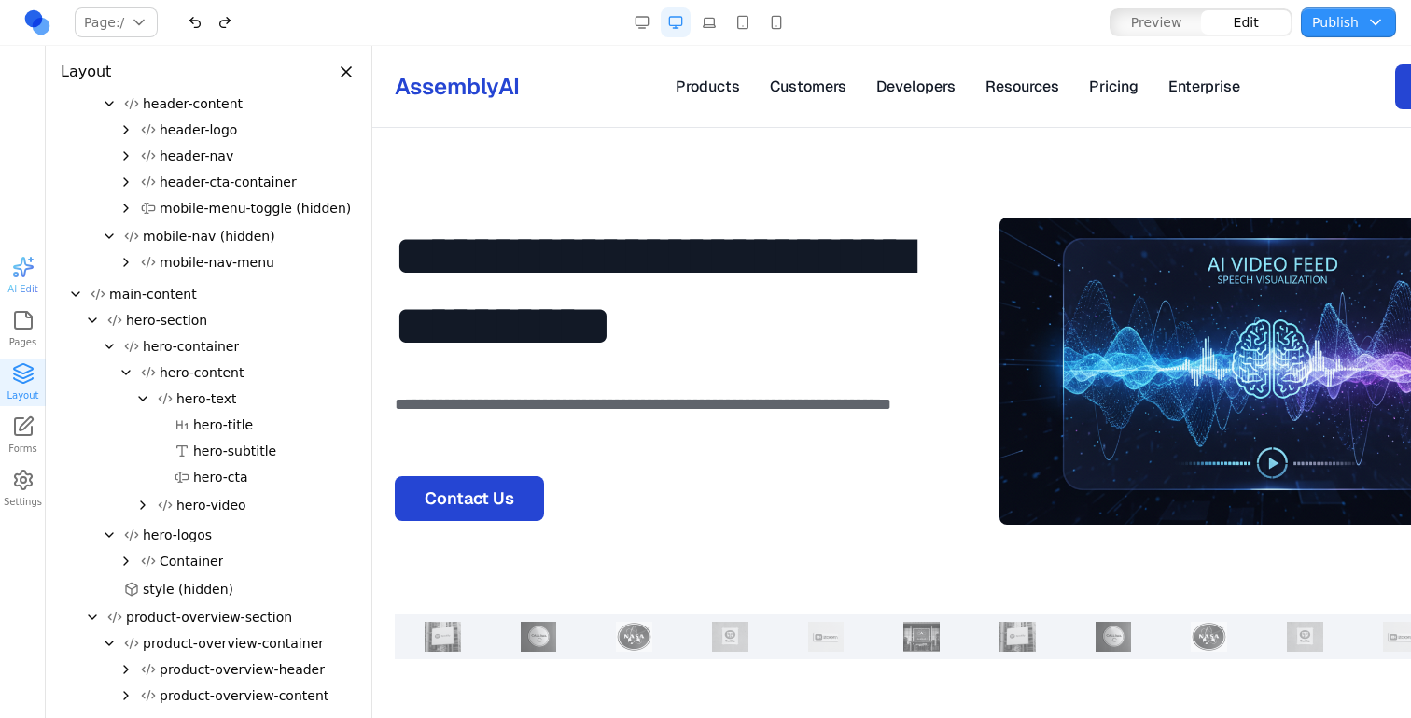
scroll to position [82, 0]
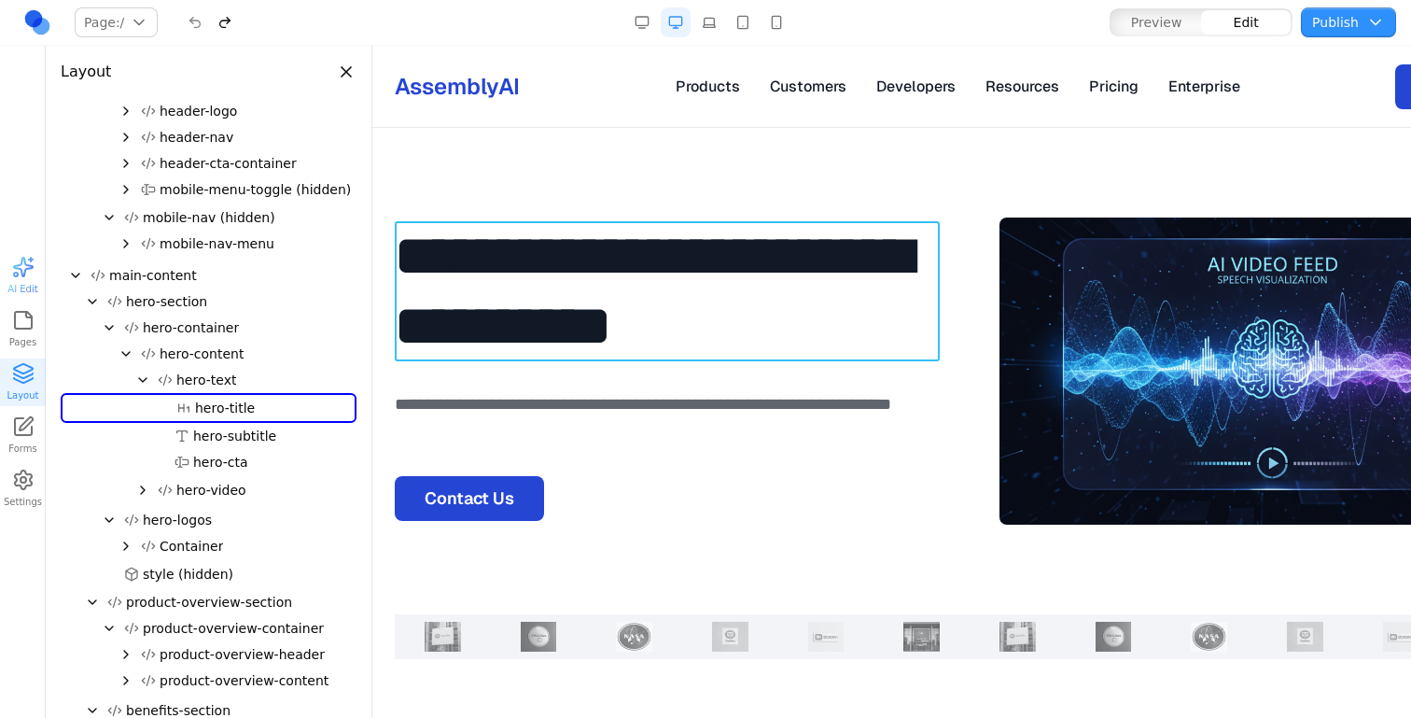
click at [478, 343] on h1 "**********" at bounding box center [667, 291] width 545 height 140
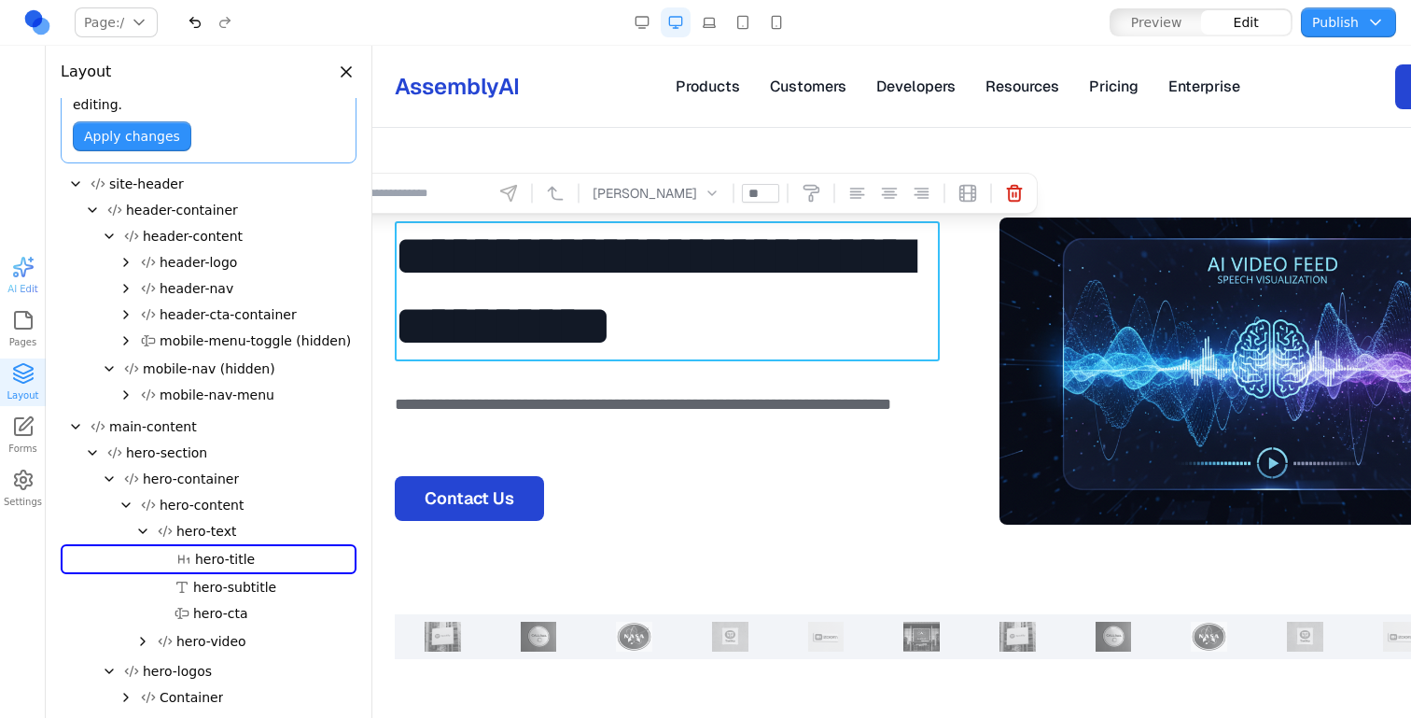
scroll to position [215, 0]
